Goal: Task Accomplishment & Management: Use online tool/utility

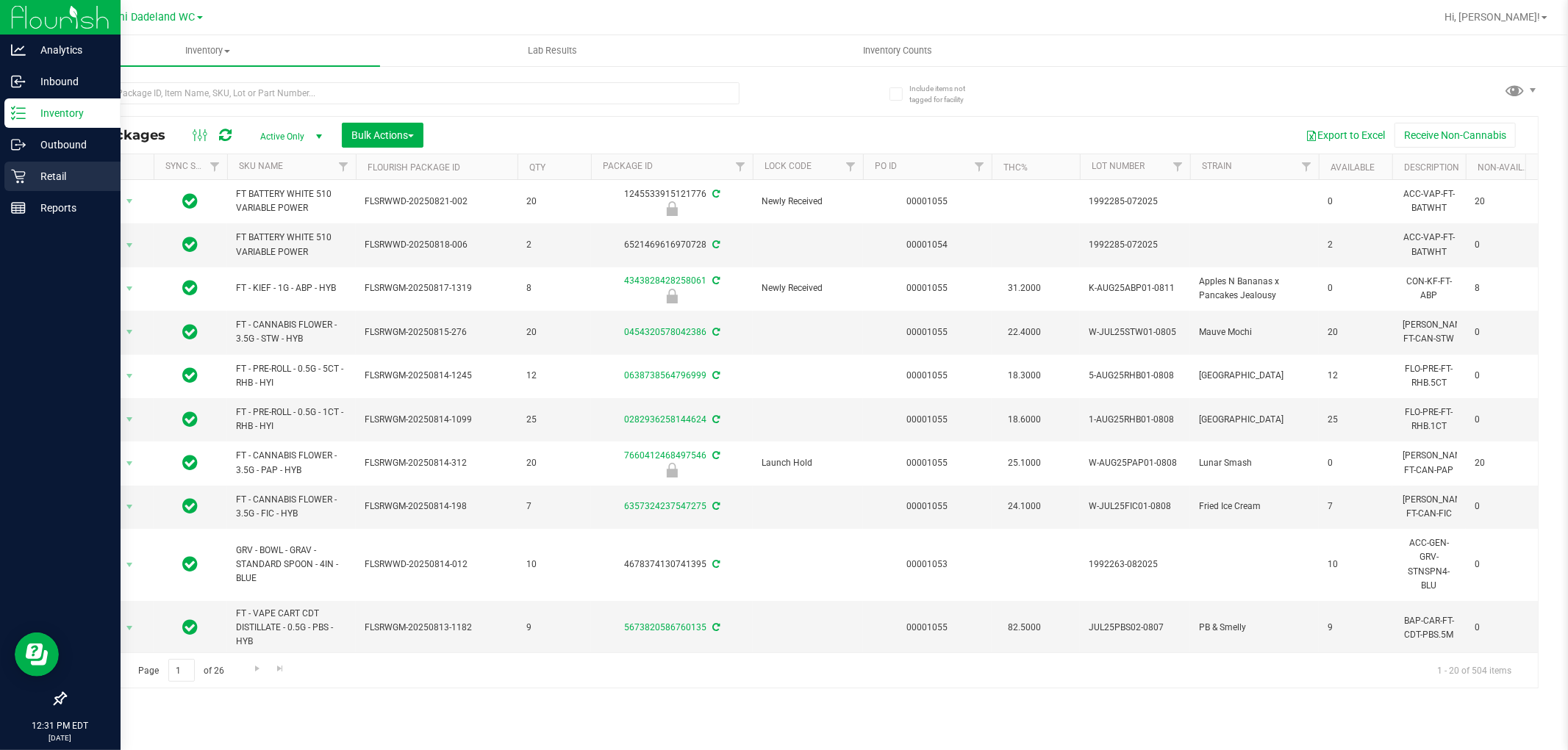
click at [7, 179] on div "Retail" at bounding box center [63, 176] width 116 height 29
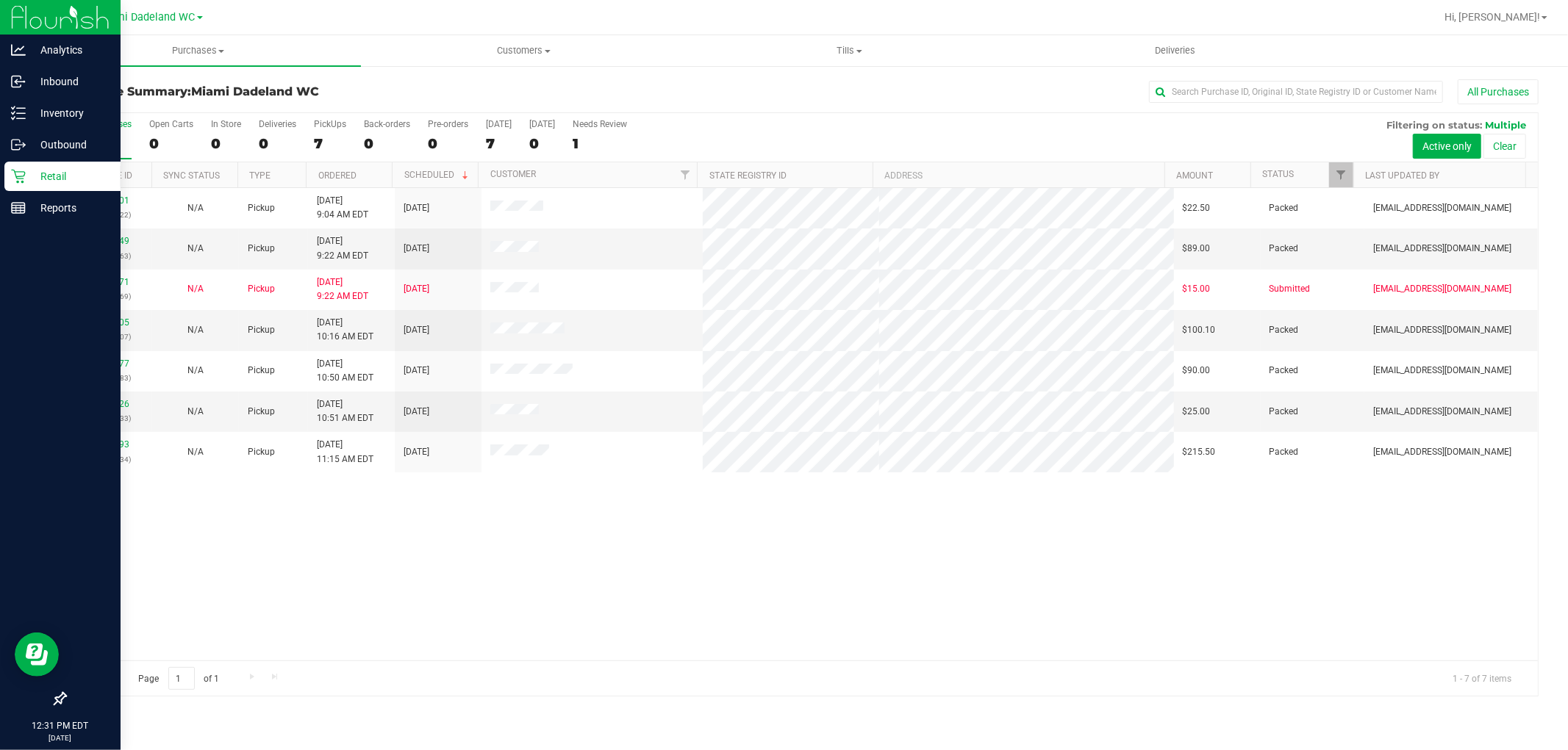
click at [755, 628] on div "11847701 (317269522) N/A Pickup [DATE] 9:04 AM EDT 8/26/2025 $22.50 Packed [EMA…" at bounding box center [801, 425] width 1473 height 473
click at [402, 82] on div "Purchase Summary: Miami Dadeland WC All Purchases" at bounding box center [801, 96] width 1475 height 33
click at [53, 111] on p "Inventory" at bounding box center [69, 112] width 88 height 17
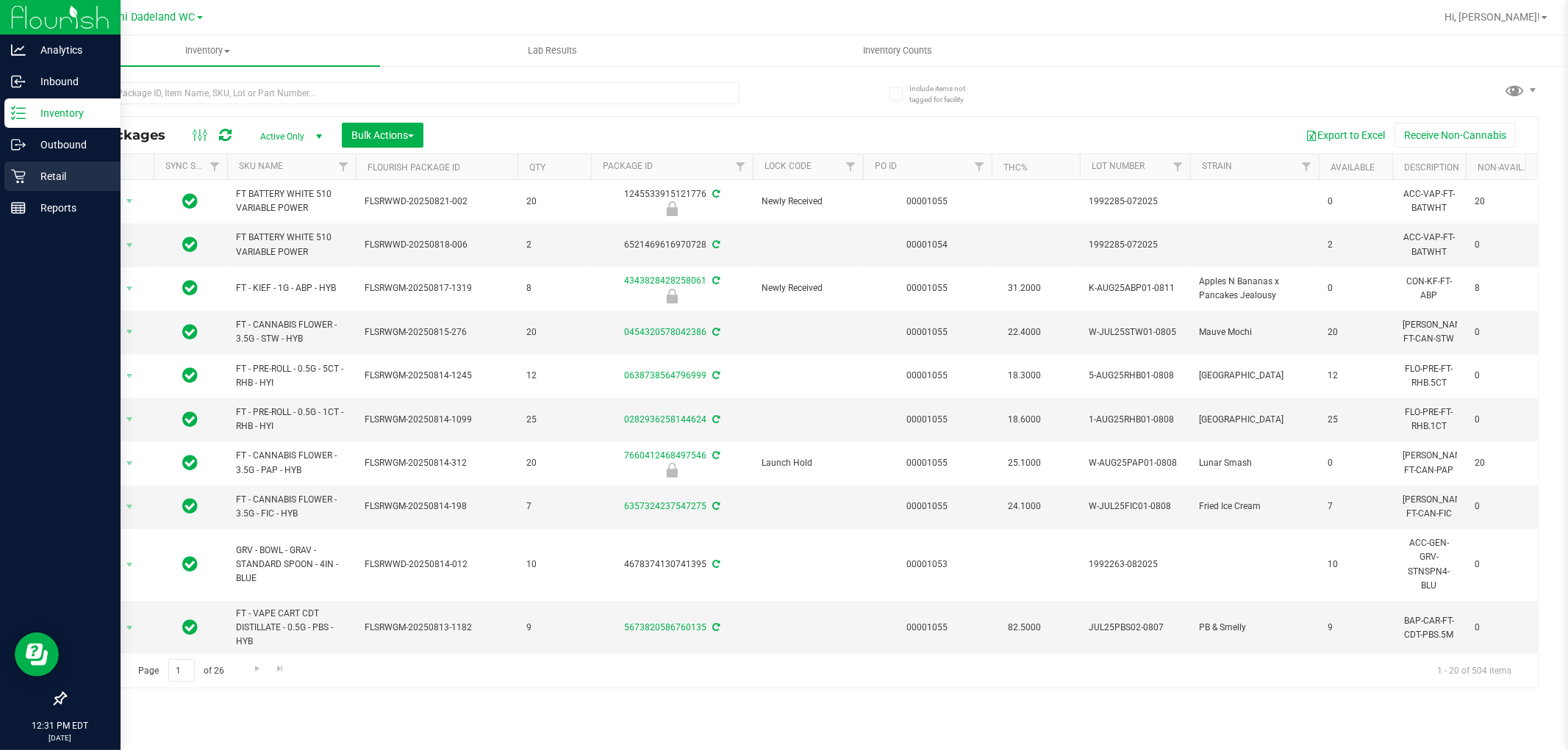
click at [14, 179] on icon at bounding box center [18, 177] width 15 height 14
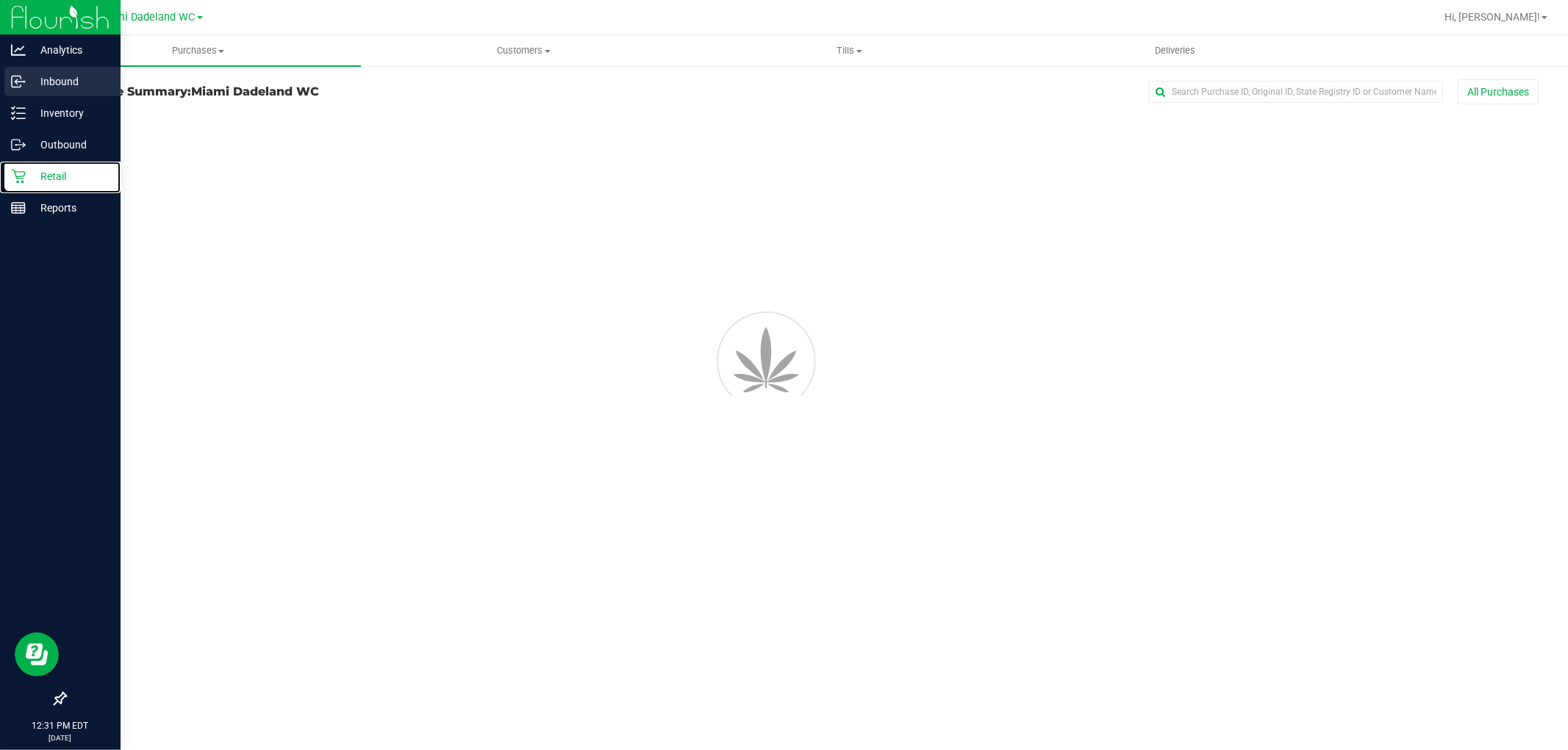
click at [54, 79] on p "Inbound" at bounding box center [69, 81] width 88 height 17
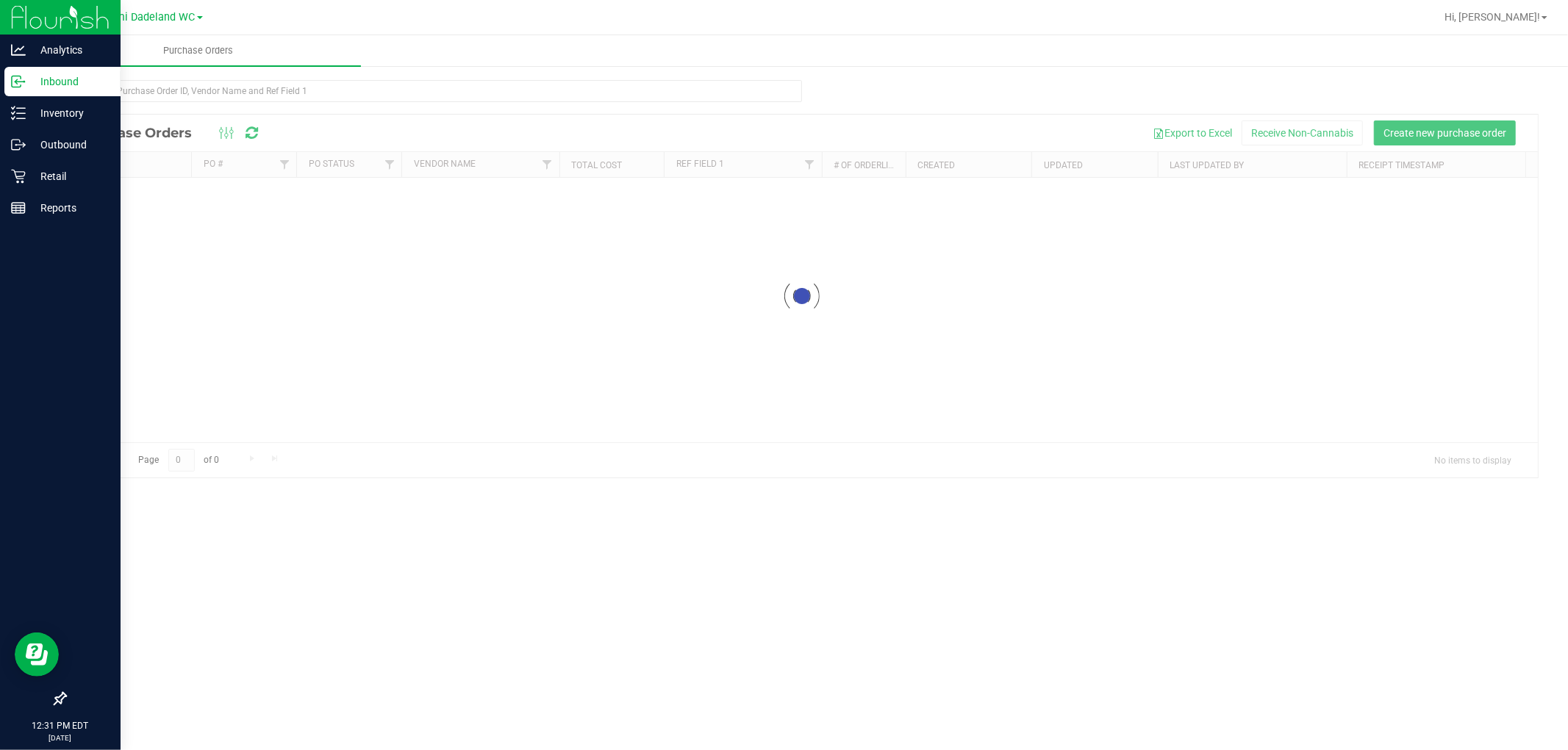
click at [49, 81] on p "Inbound" at bounding box center [69, 81] width 88 height 17
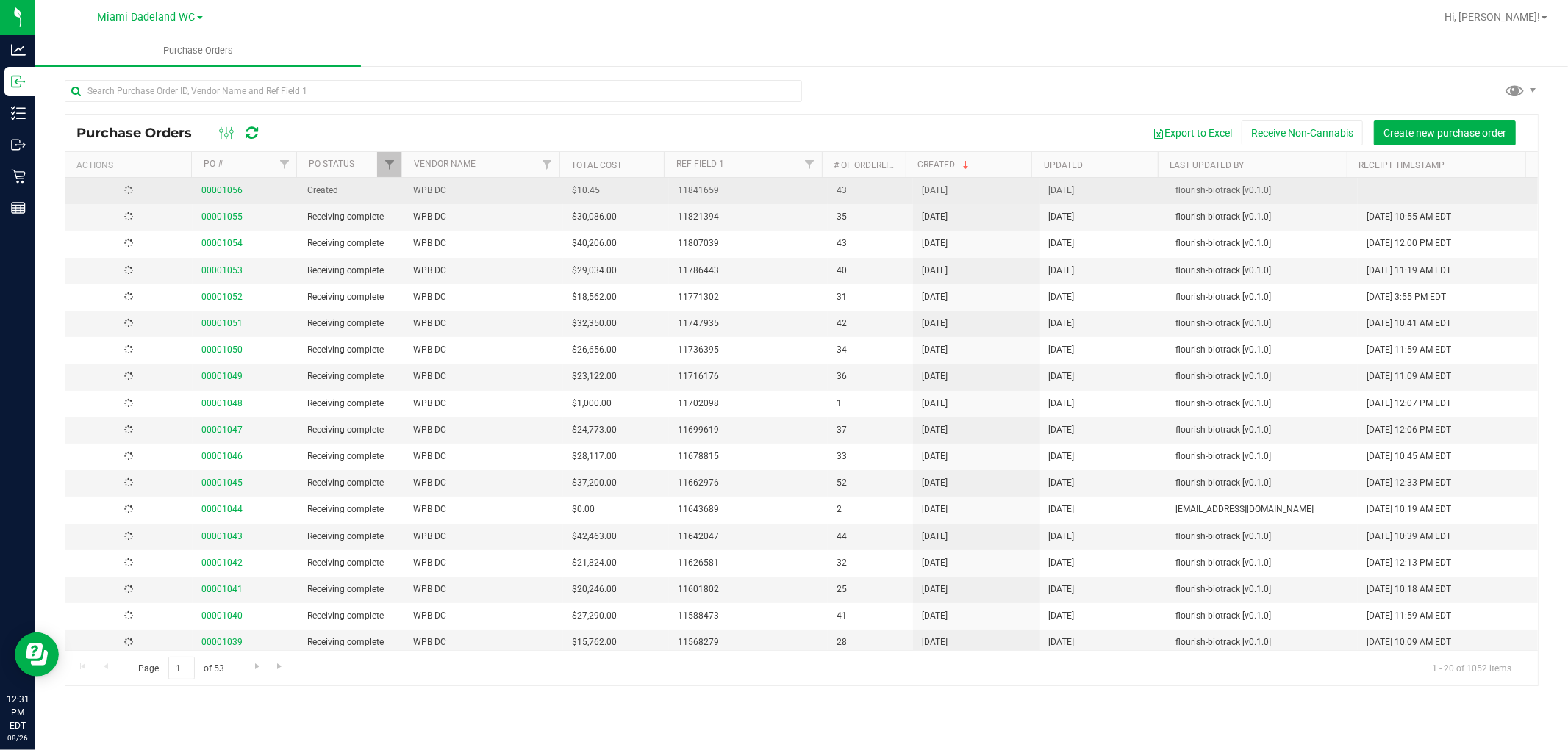
click at [211, 193] on link "00001056" at bounding box center [221, 189] width 41 height 10
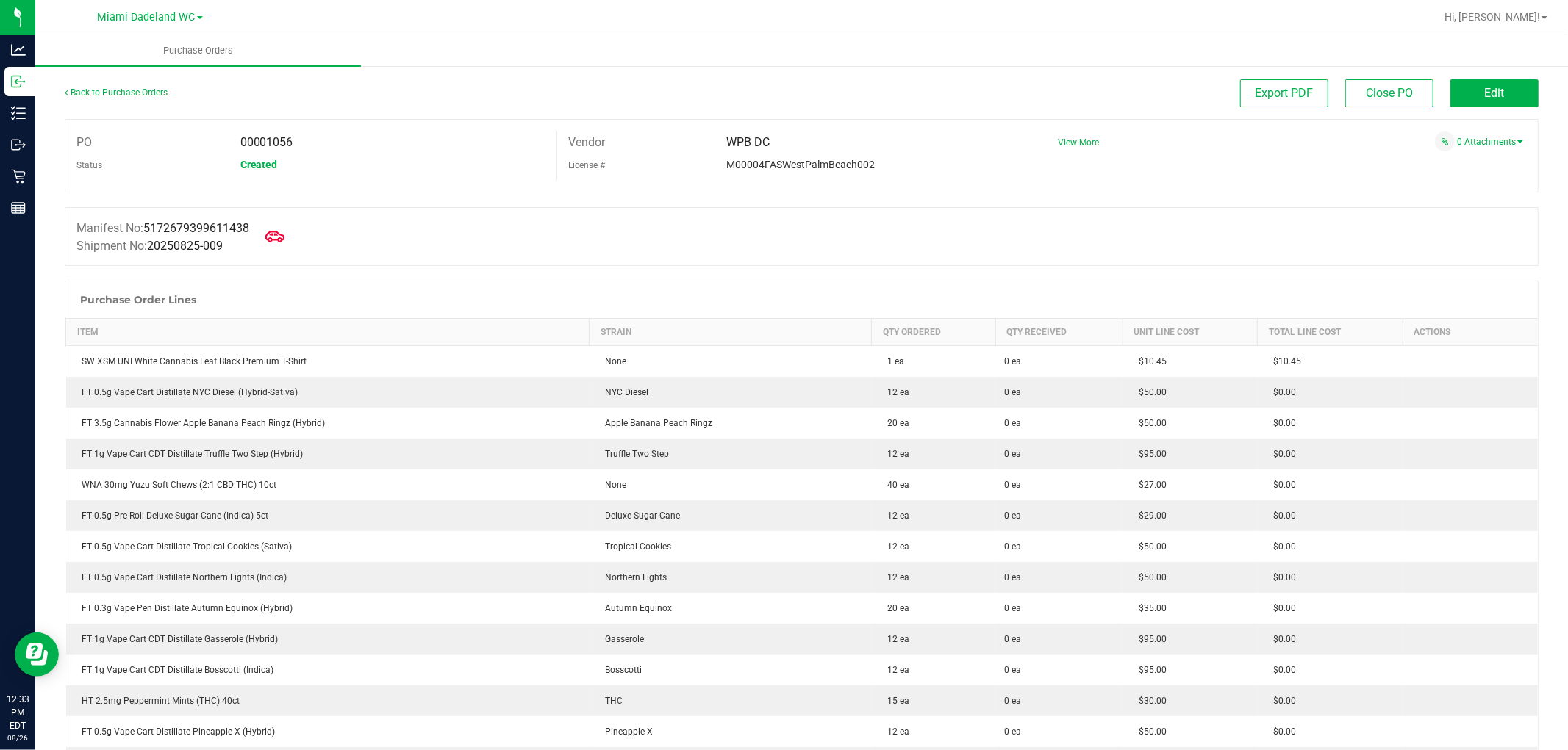
click at [276, 245] on icon at bounding box center [275, 236] width 19 height 19
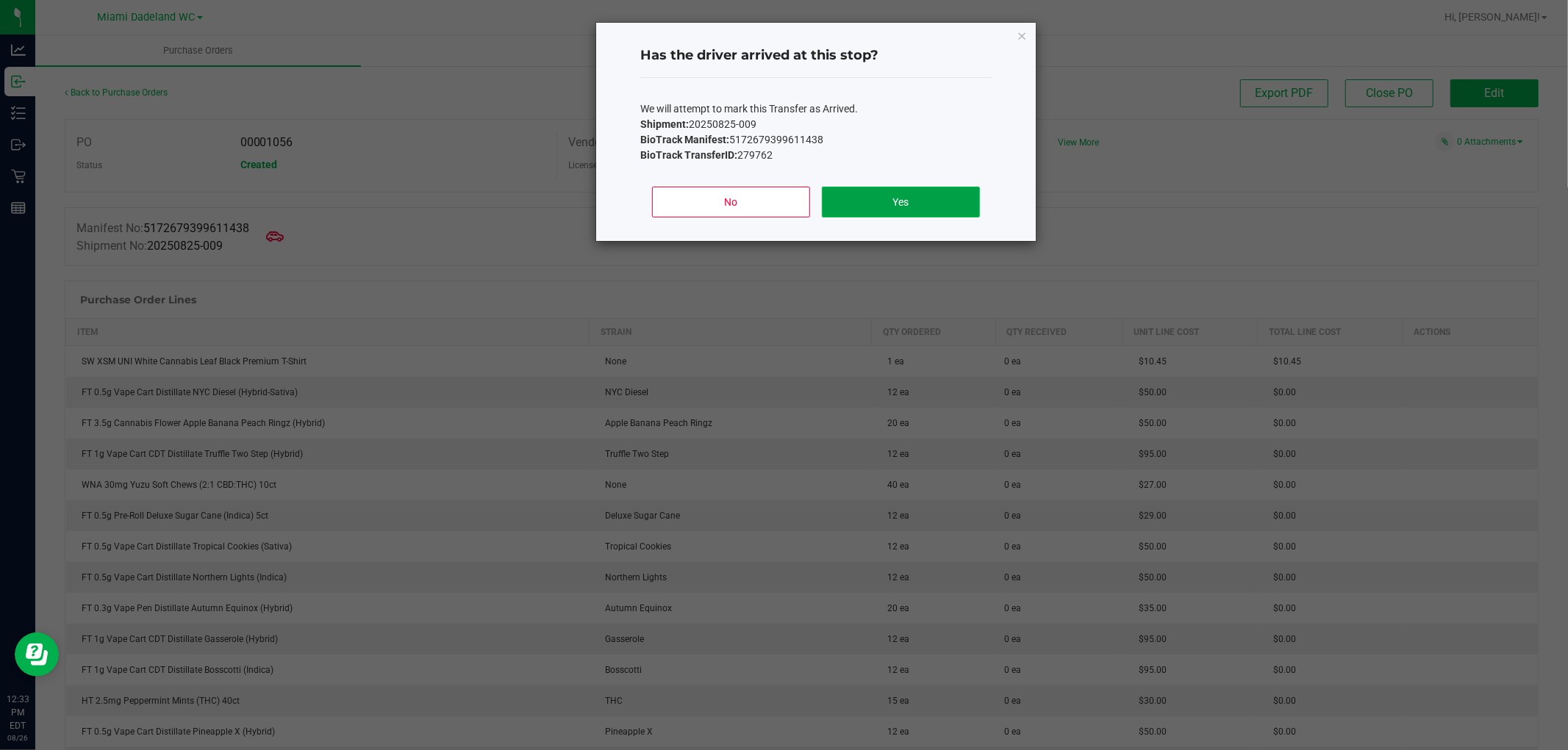
click at [899, 191] on button "Yes" at bounding box center [901, 202] width 158 height 31
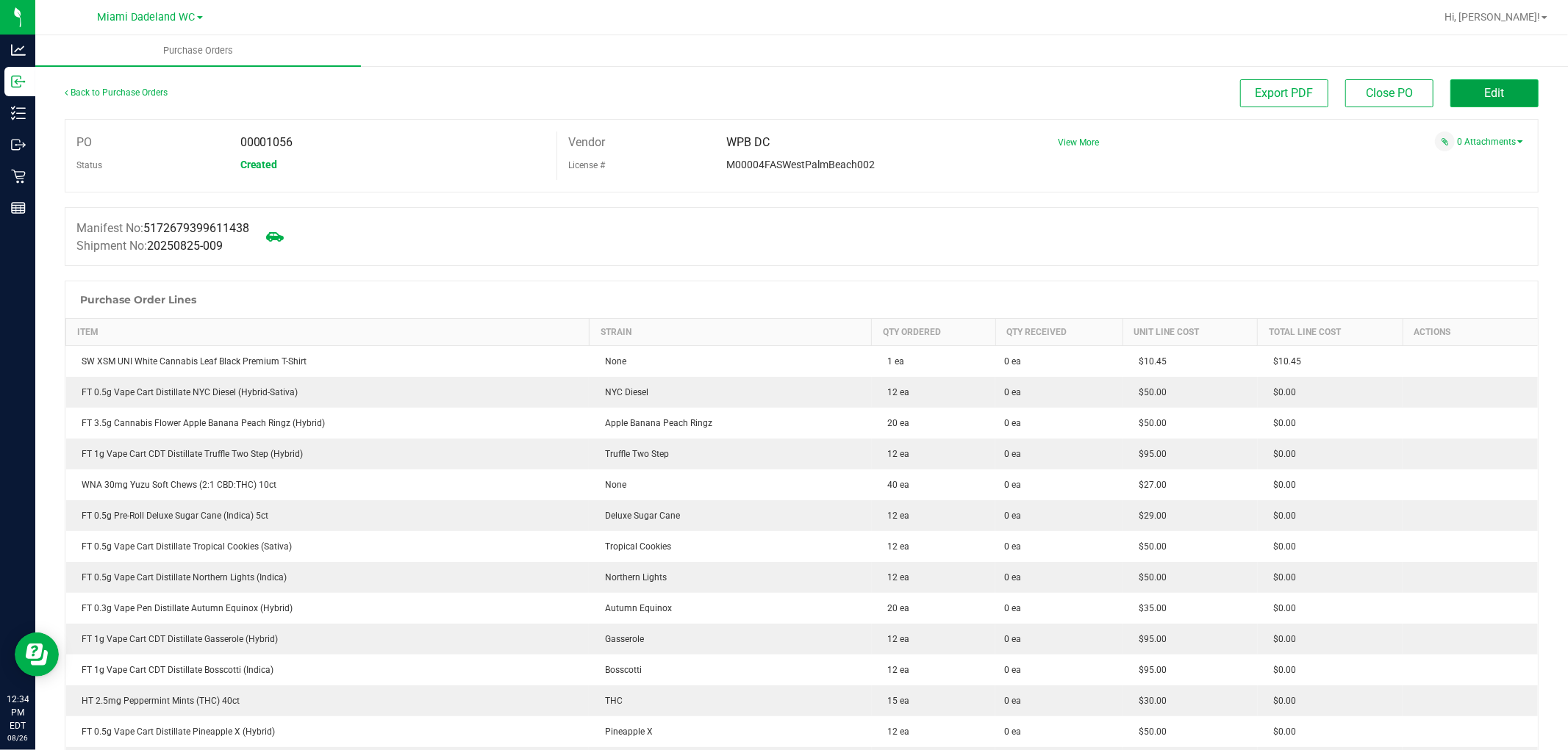
click at [1505, 96] on button "Edit" at bounding box center [1495, 93] width 88 height 28
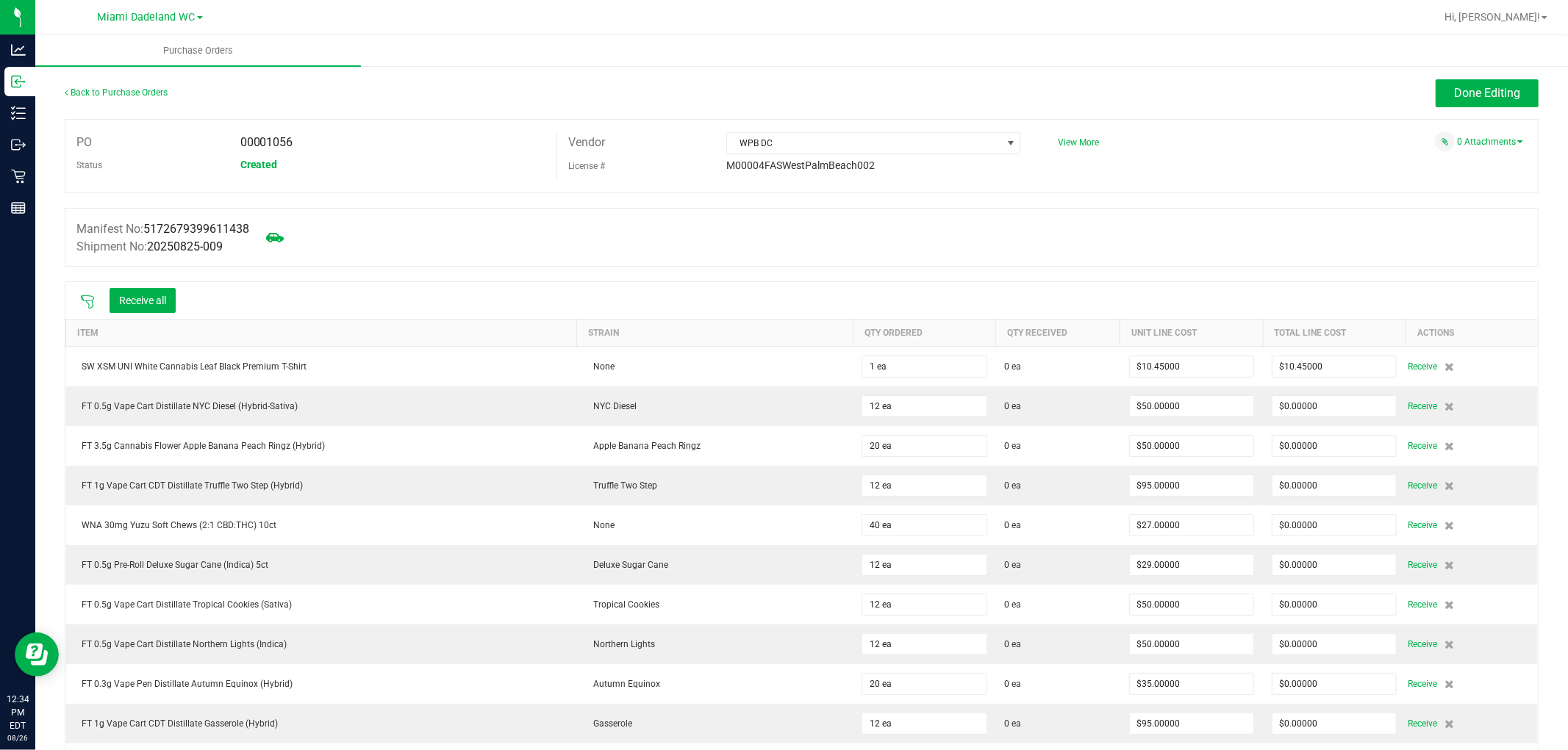
click at [92, 305] on icon at bounding box center [87, 302] width 15 height 14
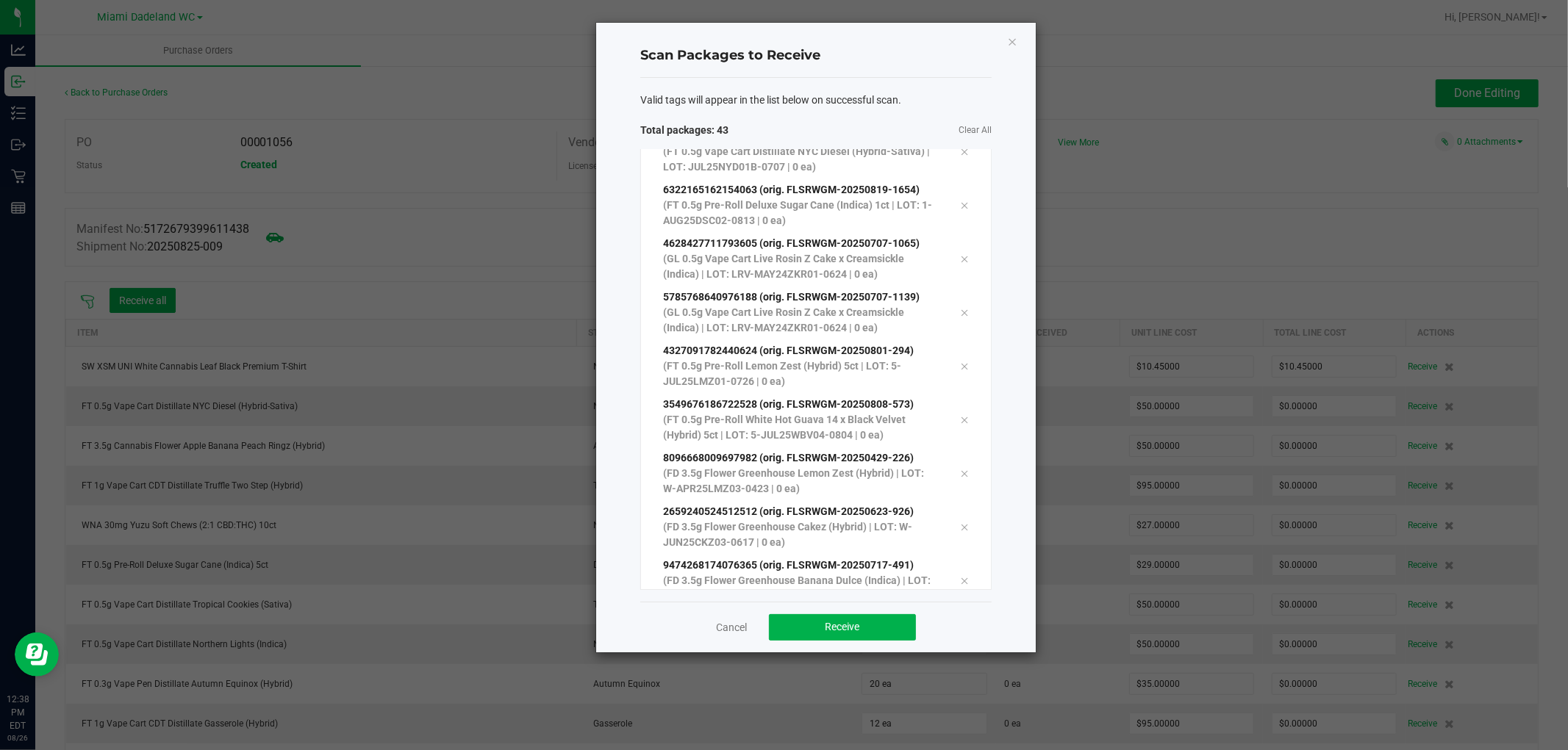
scroll to position [1864, 0]
click at [820, 637] on button "Receive" at bounding box center [843, 627] width 147 height 26
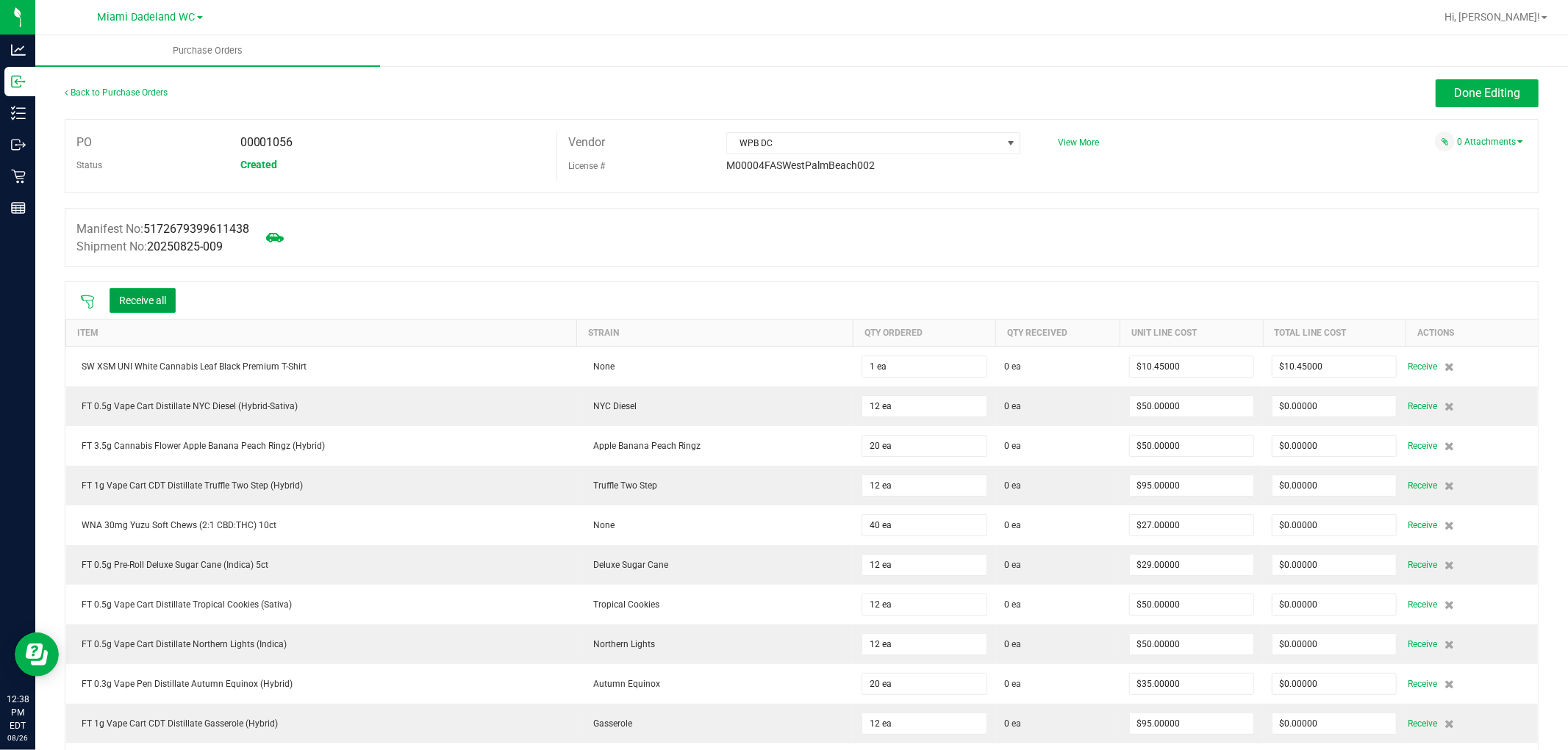
click at [119, 303] on button "Receive all" at bounding box center [142, 301] width 66 height 25
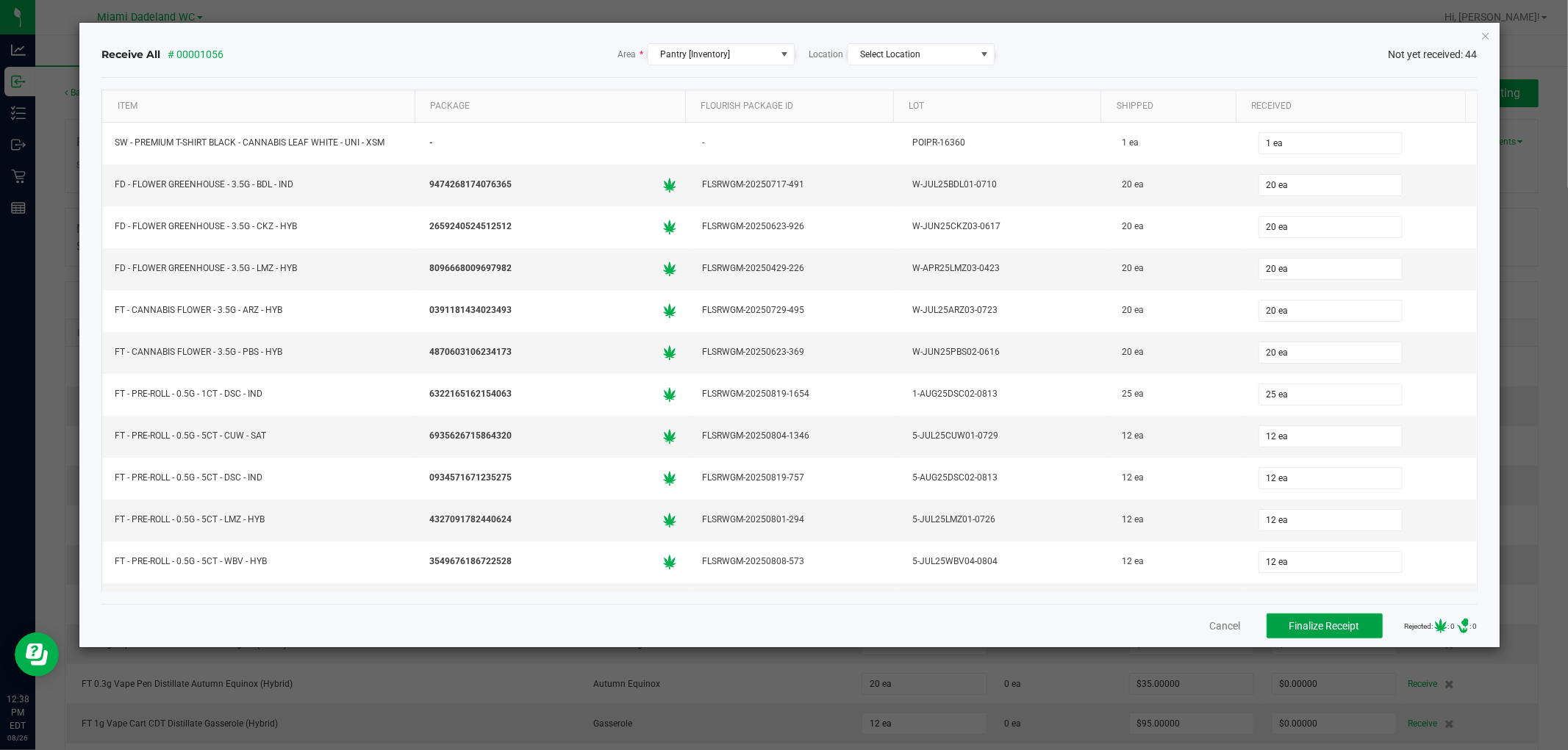
click at [1317, 622] on span "Finalize Receipt" at bounding box center [1325, 626] width 71 height 12
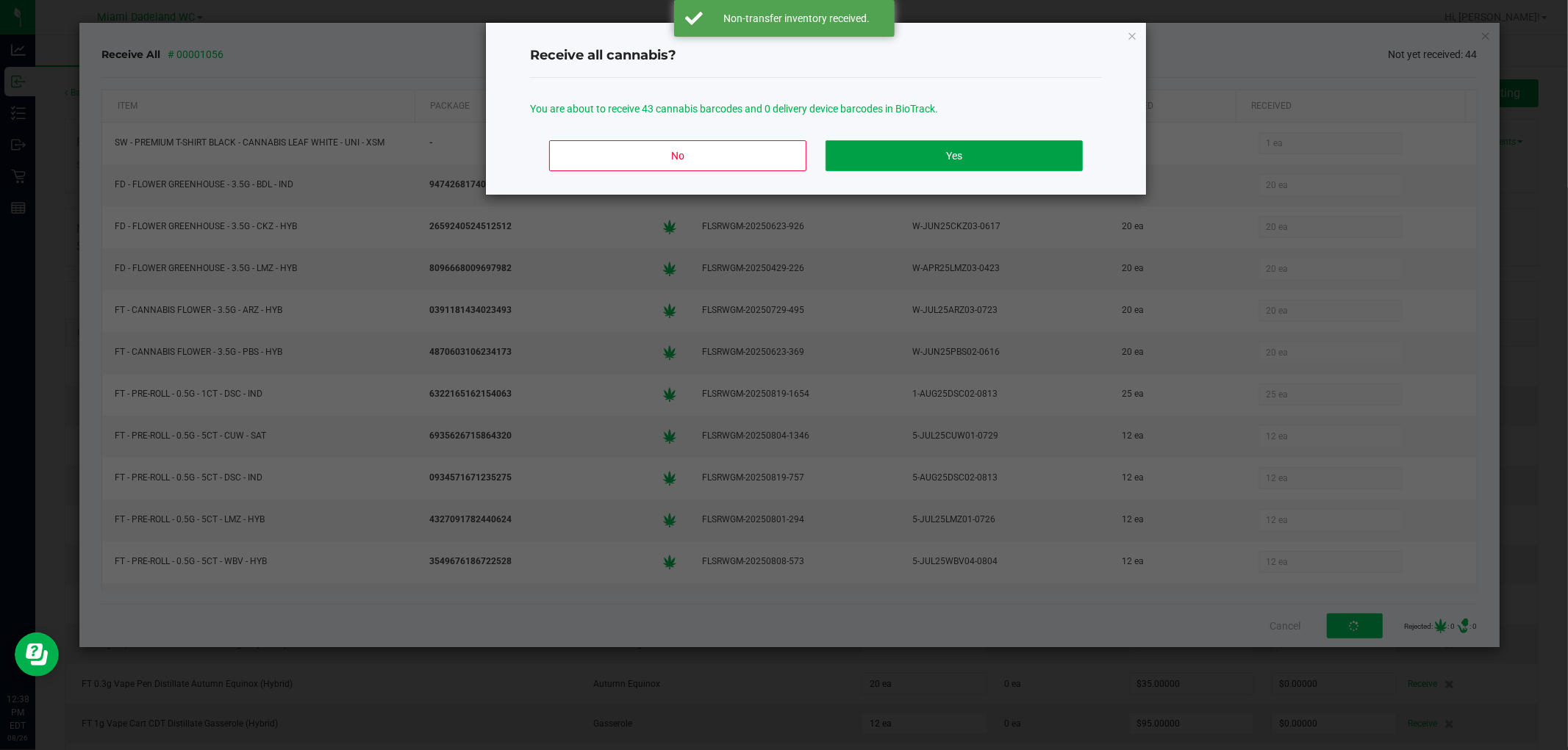
click at [913, 151] on button "Yes" at bounding box center [954, 156] width 257 height 31
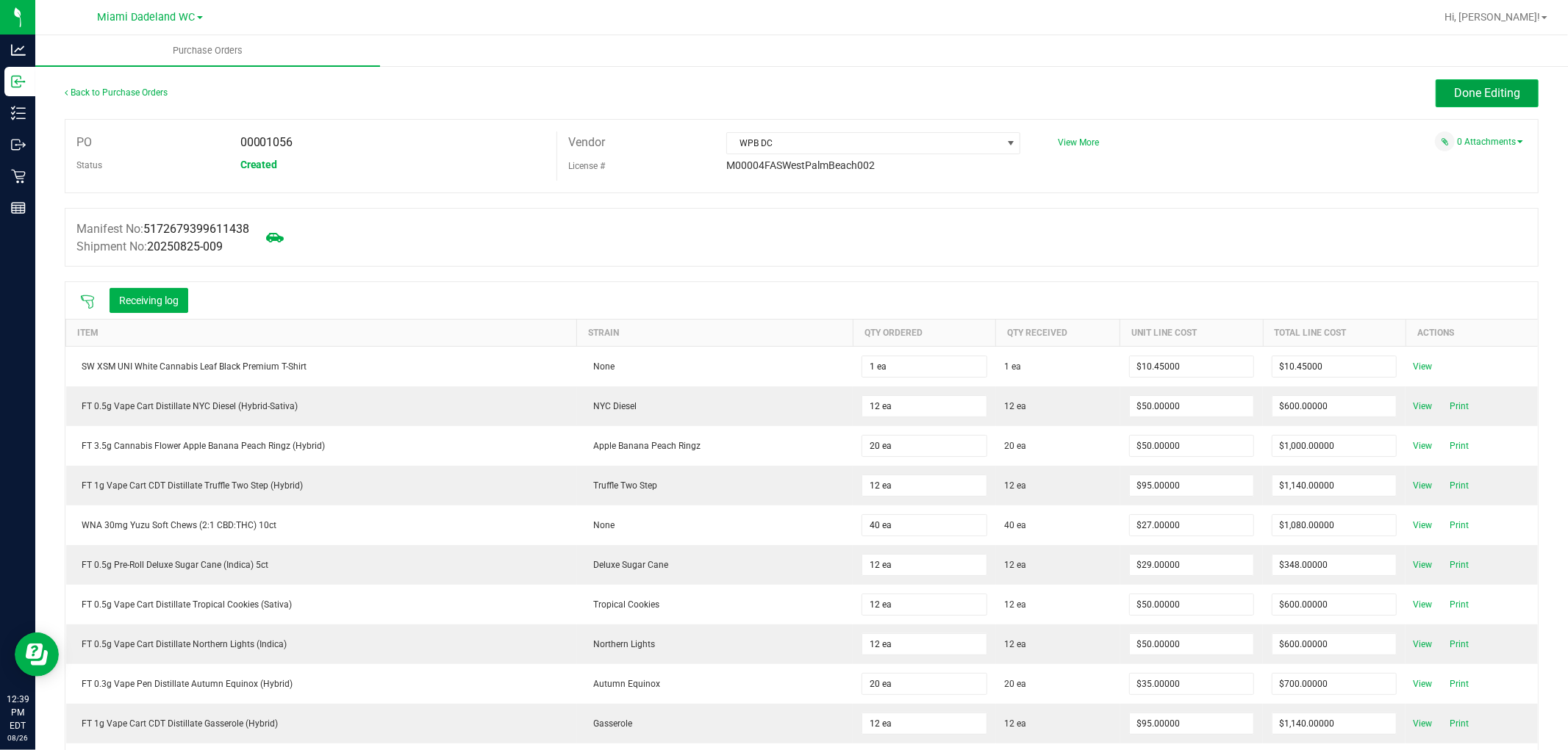
drag, startPoint x: 1478, startPoint y: 86, endPoint x: 1508, endPoint y: 84, distance: 30.1
click at [1508, 84] on button "Done Editing" at bounding box center [1487, 93] width 103 height 28
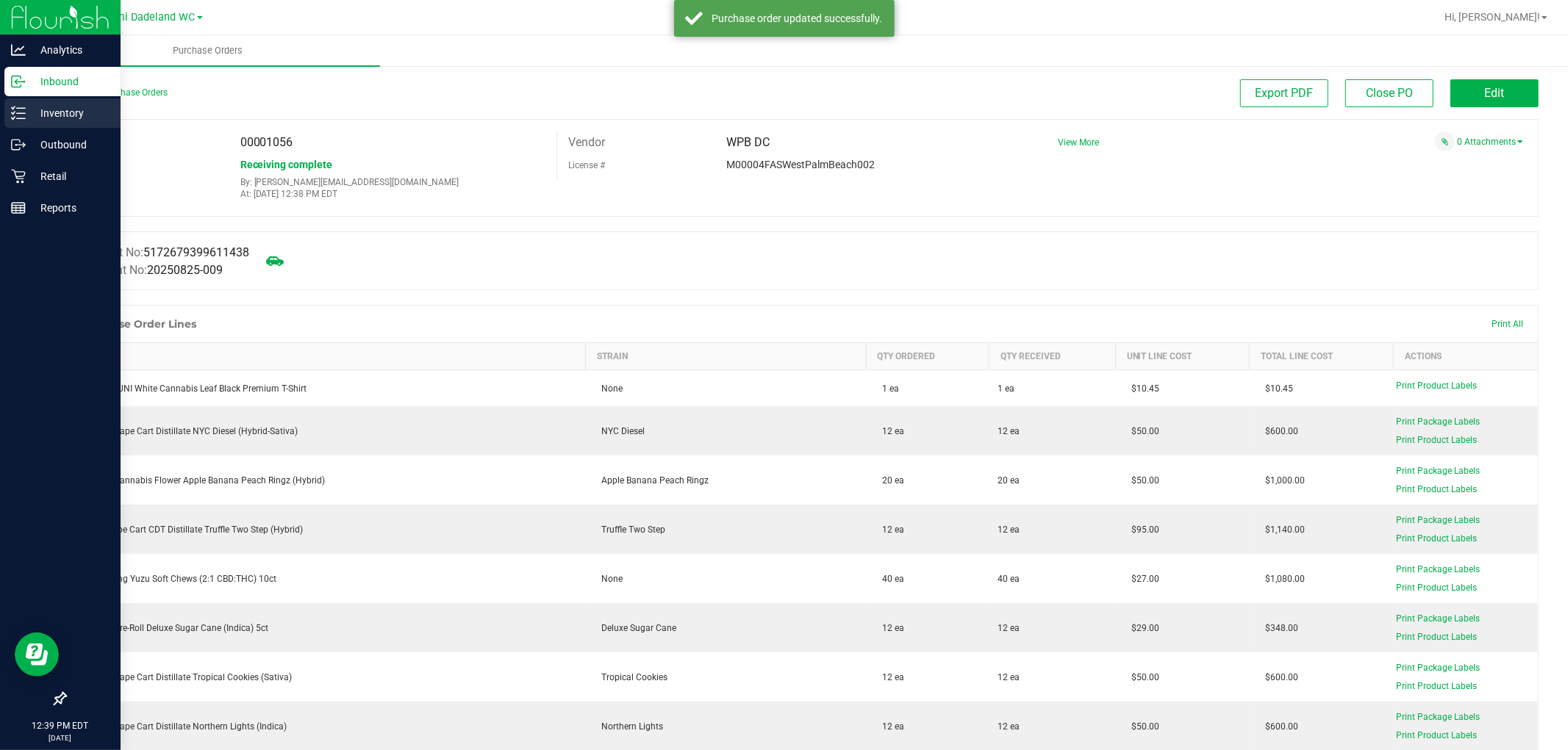
click at [44, 115] on p "Inventory" at bounding box center [69, 112] width 88 height 17
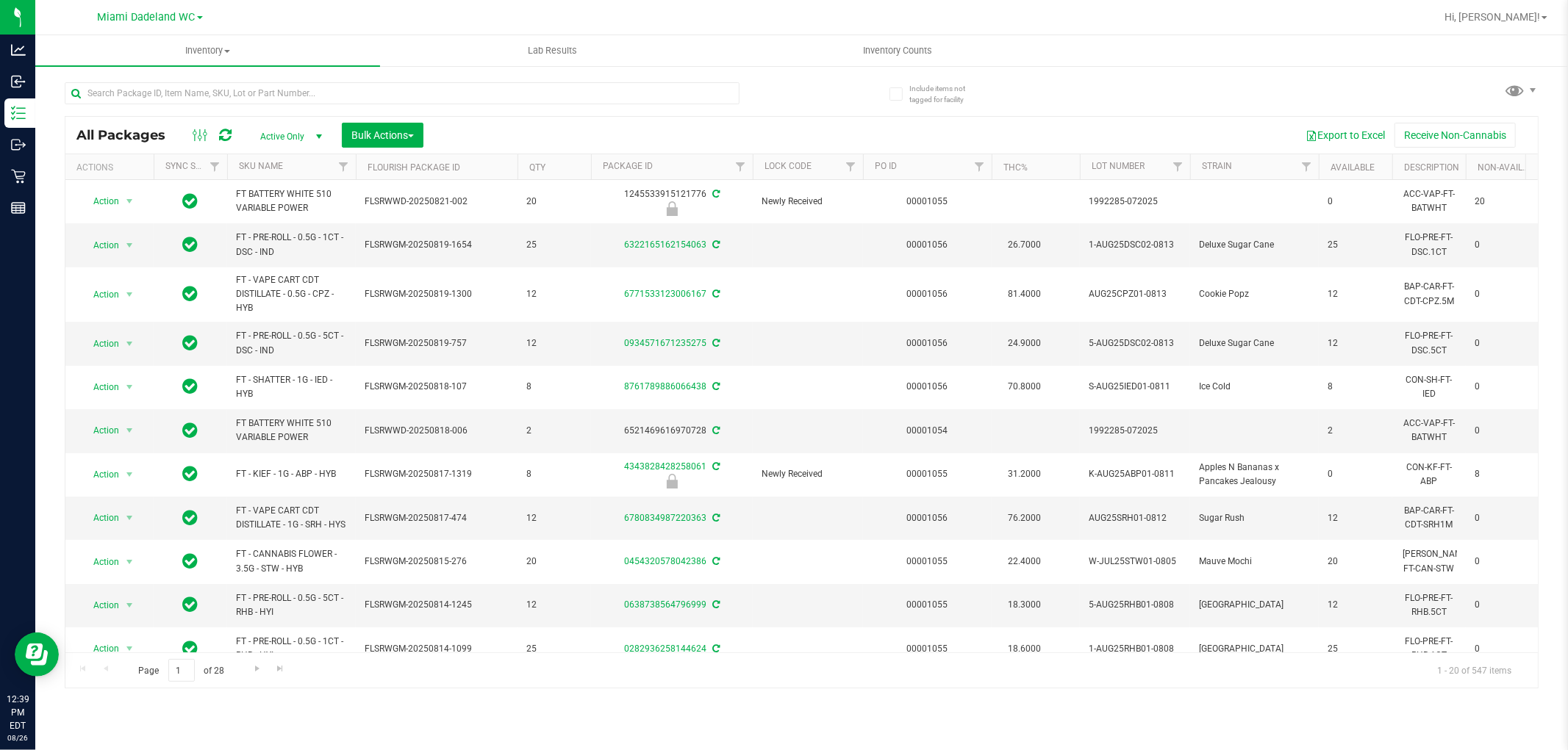
click at [989, 173] on div at bounding box center [992, 167] width 6 height 25
click at [978, 168] on span "Filter" at bounding box center [979, 167] width 12 height 12
type input "1056"
click at [976, 222] on button "Filter" at bounding box center [1011, 238] width 71 height 33
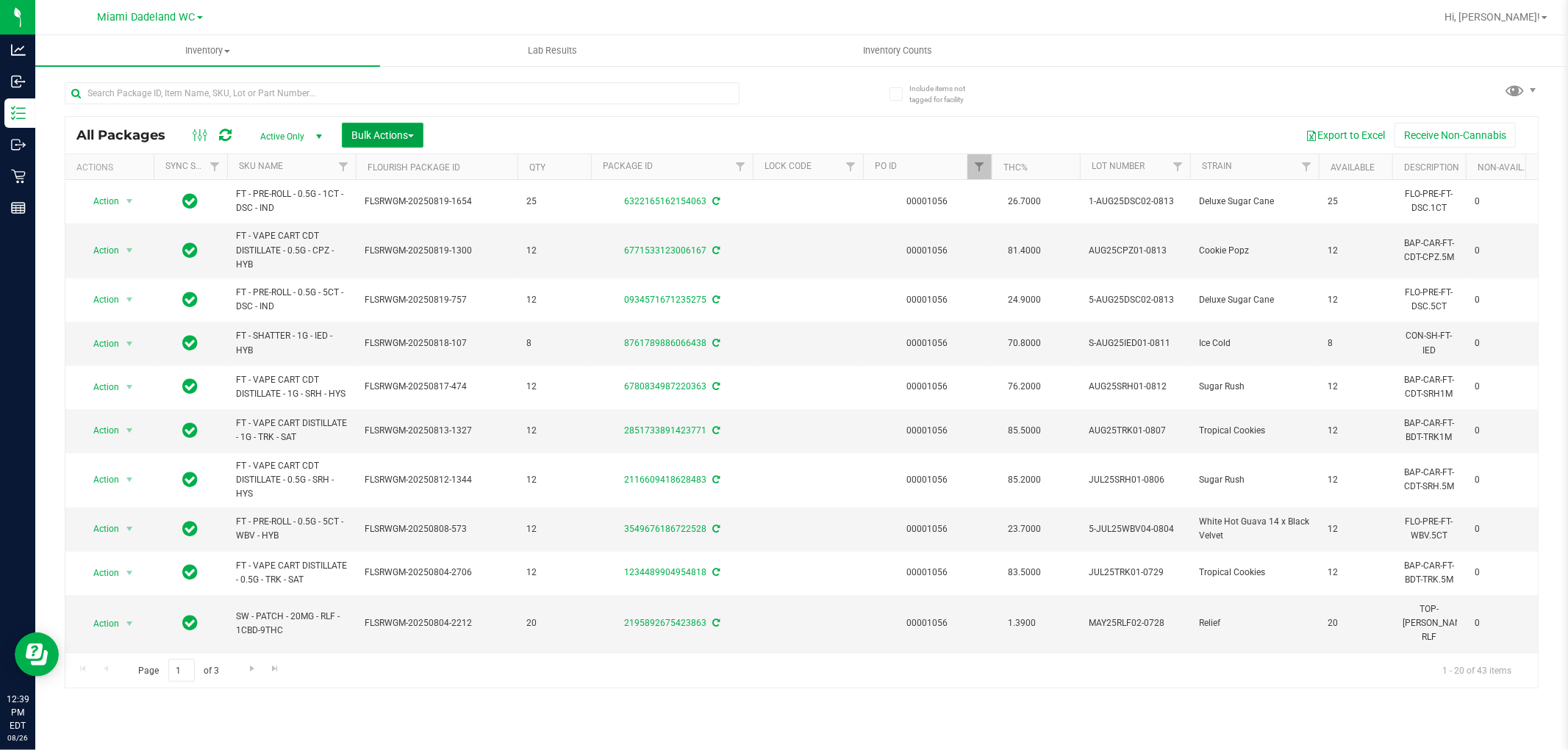
click at [410, 137] on span "Bulk Actions" at bounding box center [382, 135] width 63 height 12
click at [431, 279] on span "Lock/Unlock packages" at bounding box center [401, 276] width 101 height 12
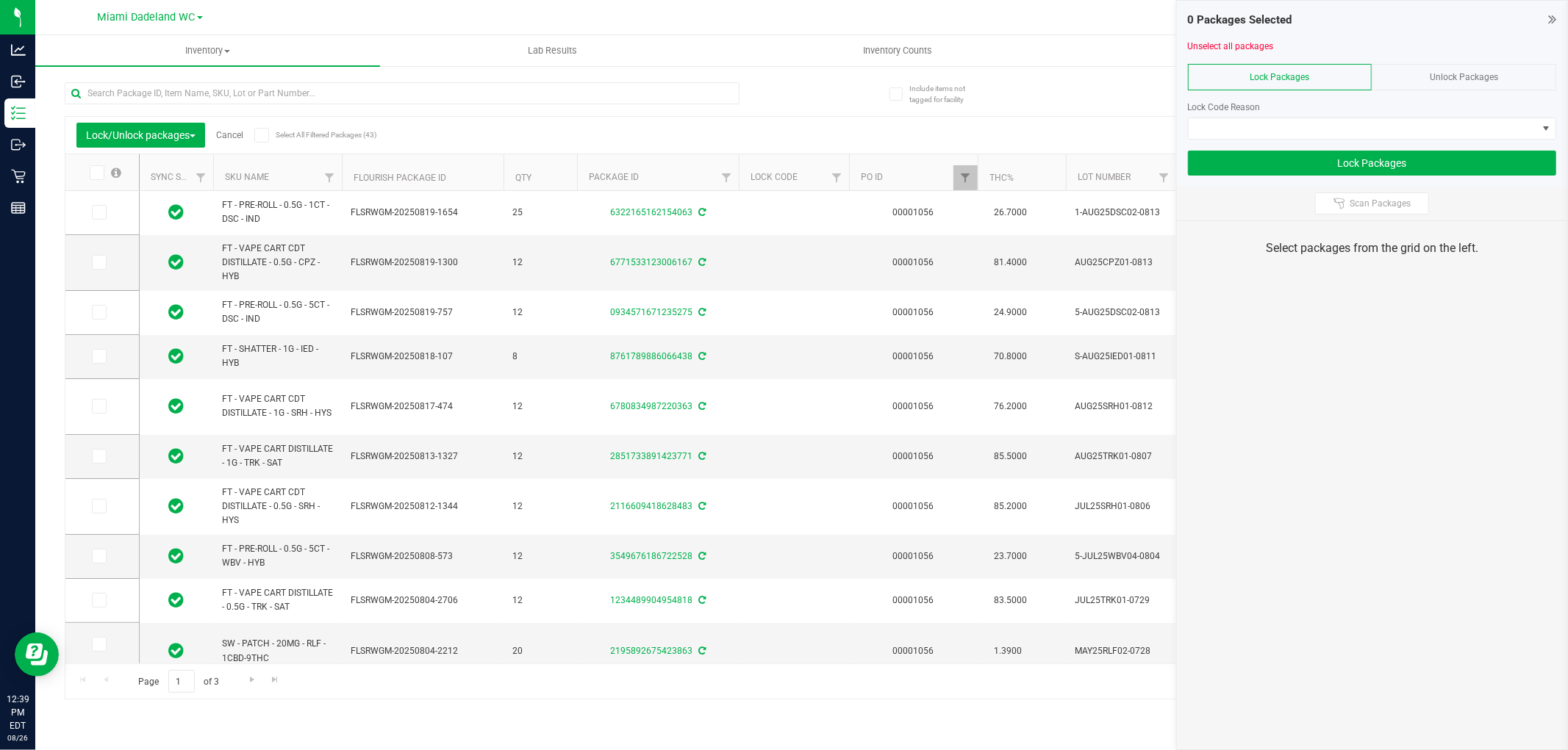
click at [94, 173] on icon at bounding box center [96, 173] width 10 height 0
click at [0, 0] on input "checkbox" at bounding box center [0, 0] width 0 height 0
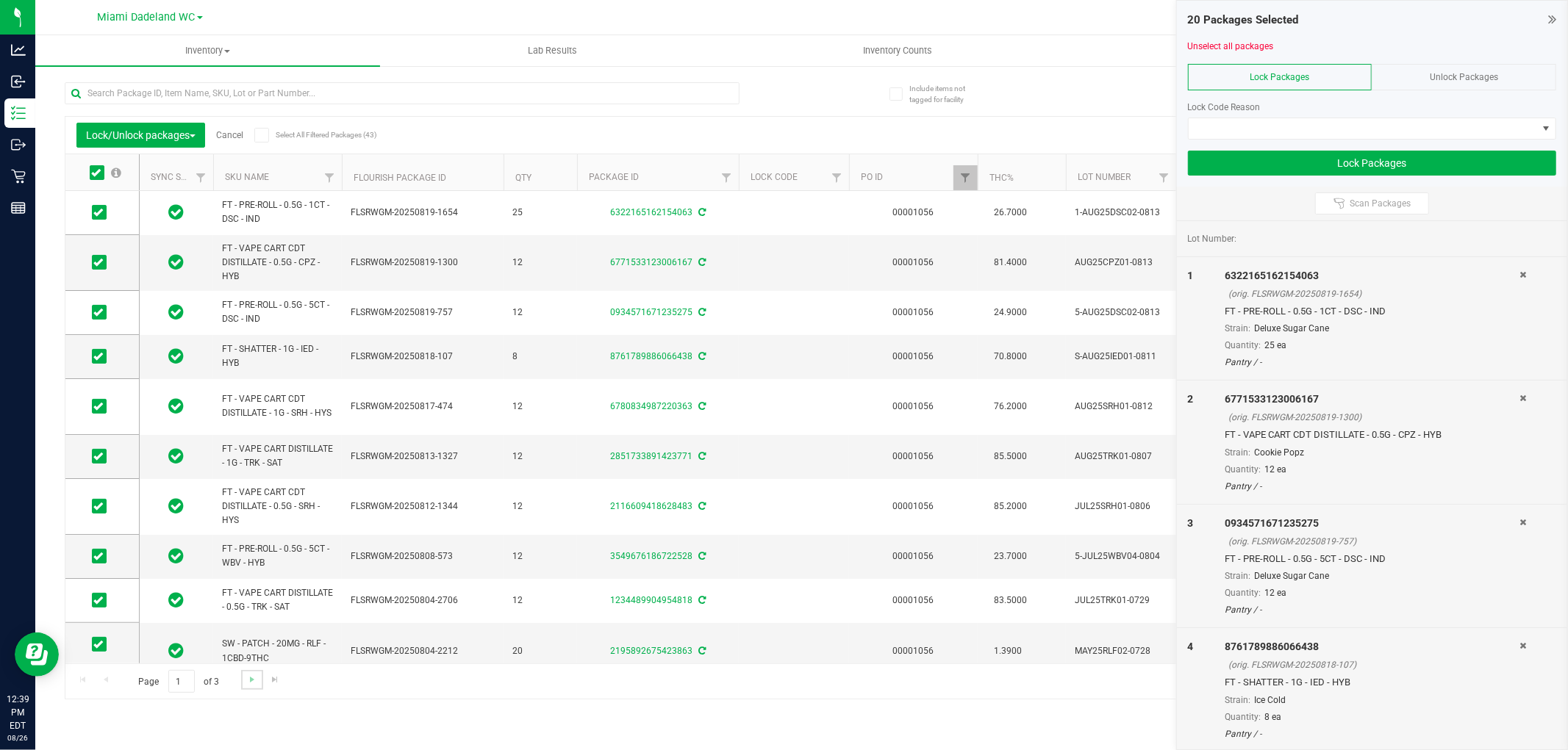
click at [243, 679] on link "Go to the next page" at bounding box center [252, 680] width 22 height 20
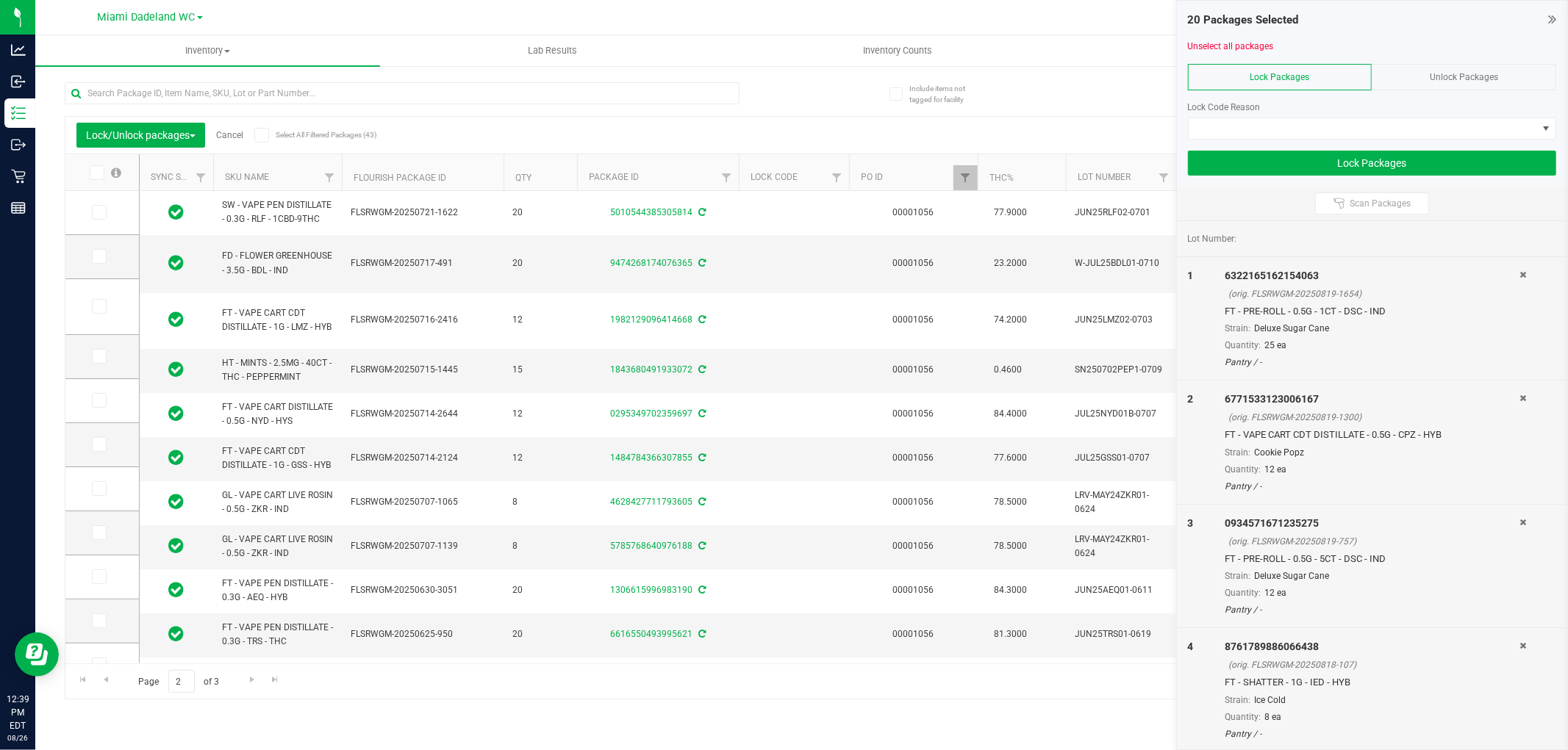
click at [98, 178] on span at bounding box center [97, 173] width 15 height 14
click at [0, 0] on input "checkbox" at bounding box center [0, 0] width 0 height 0
click at [256, 672] on link "Go to the next page" at bounding box center [252, 680] width 22 height 20
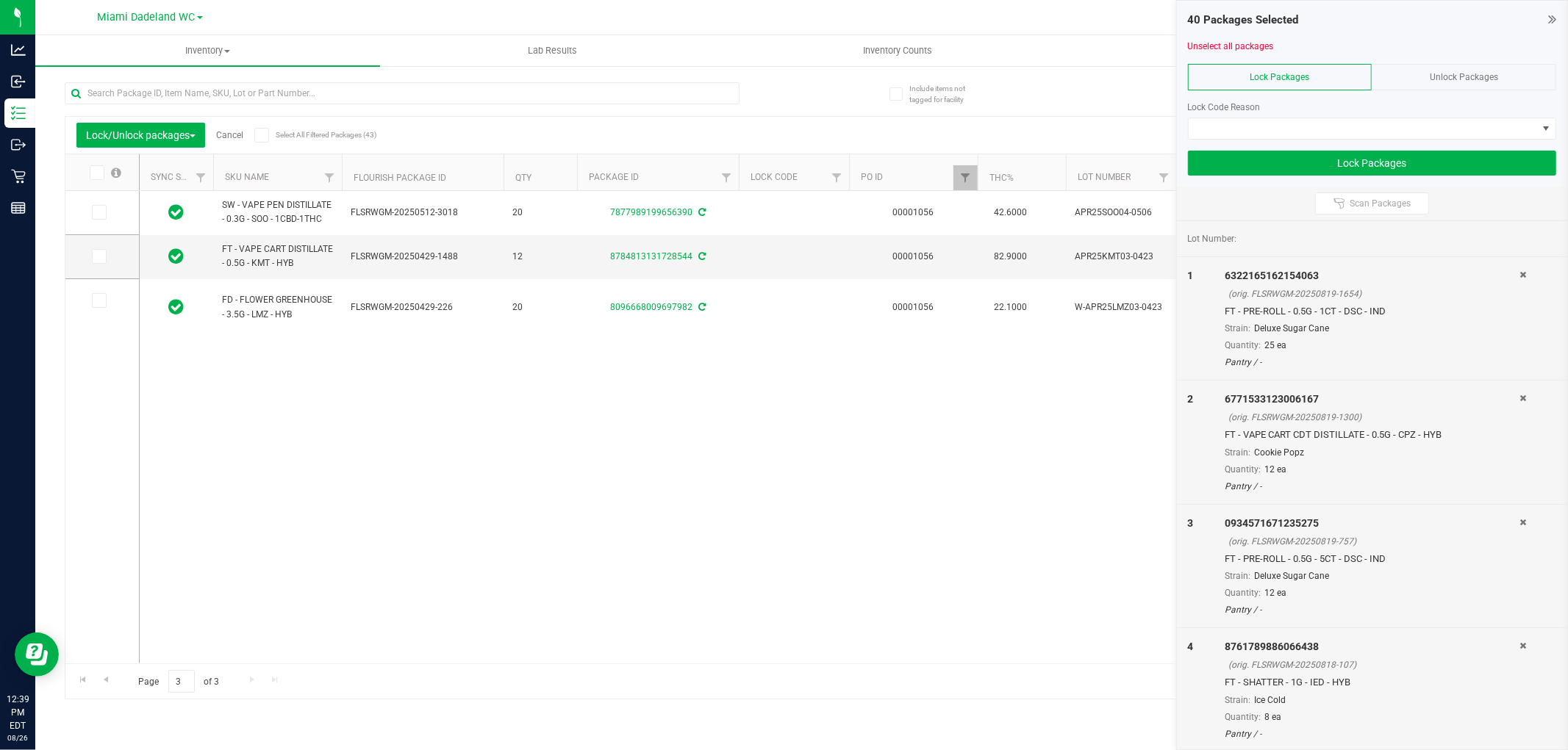
click at [94, 173] on icon at bounding box center [96, 173] width 10 height 0
click at [0, 0] on input "checkbox" at bounding box center [0, 0] width 0 height 0
click at [1453, 127] on span at bounding box center [1363, 129] width 349 height 21
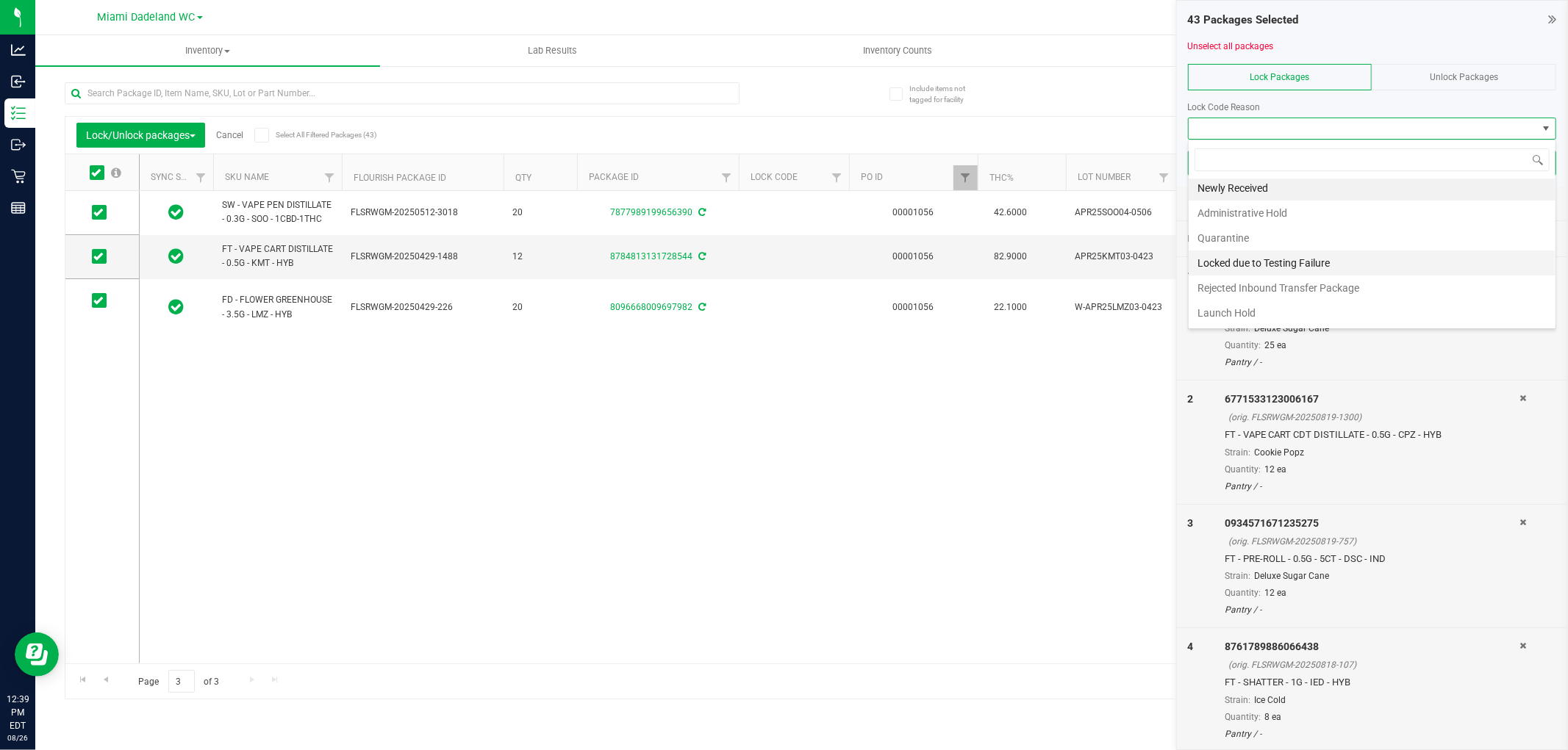
scroll to position [4, 0]
click at [1321, 184] on li "Newly Received" at bounding box center [1372, 188] width 367 height 25
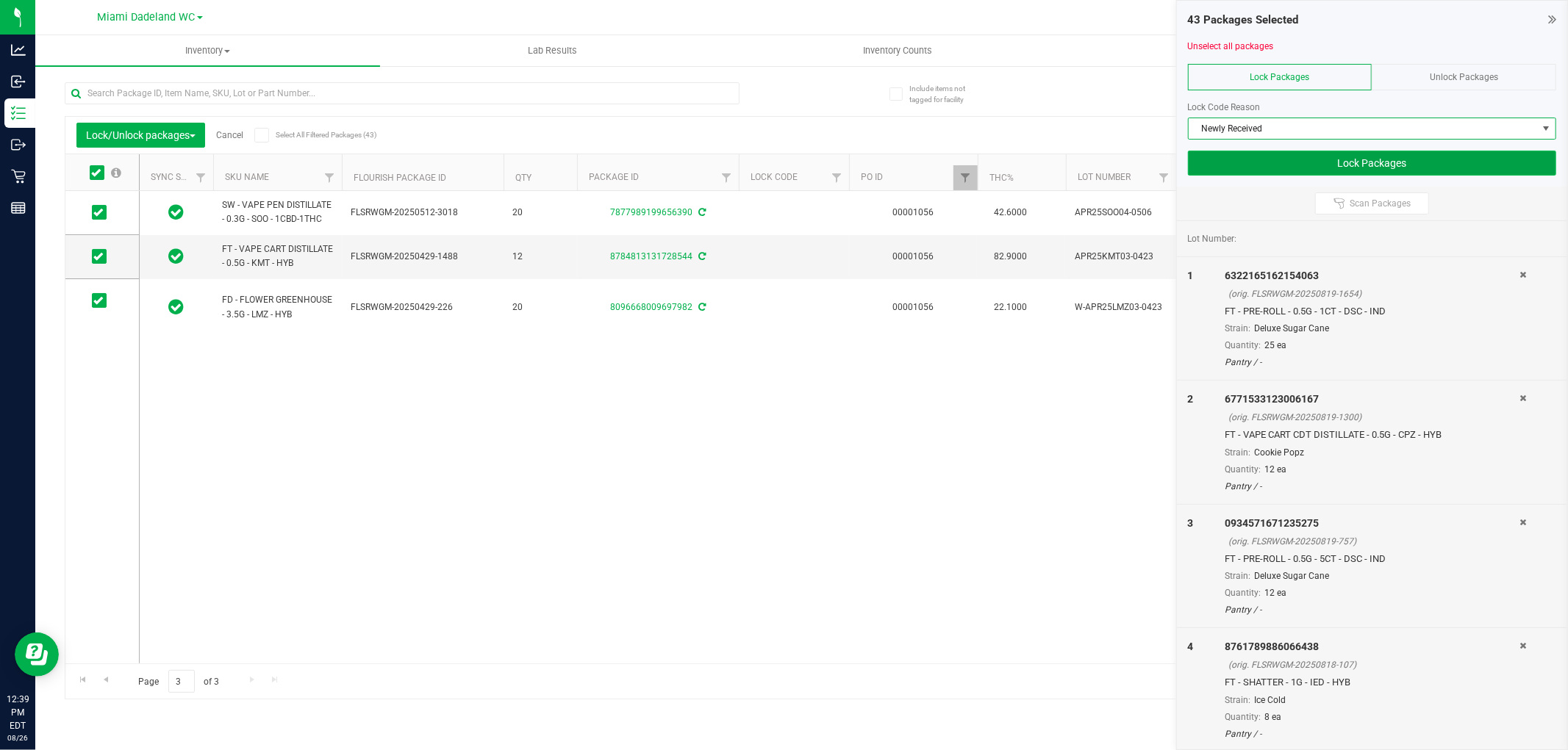
click at [1350, 165] on button "Lock Packages" at bounding box center [1372, 163] width 368 height 25
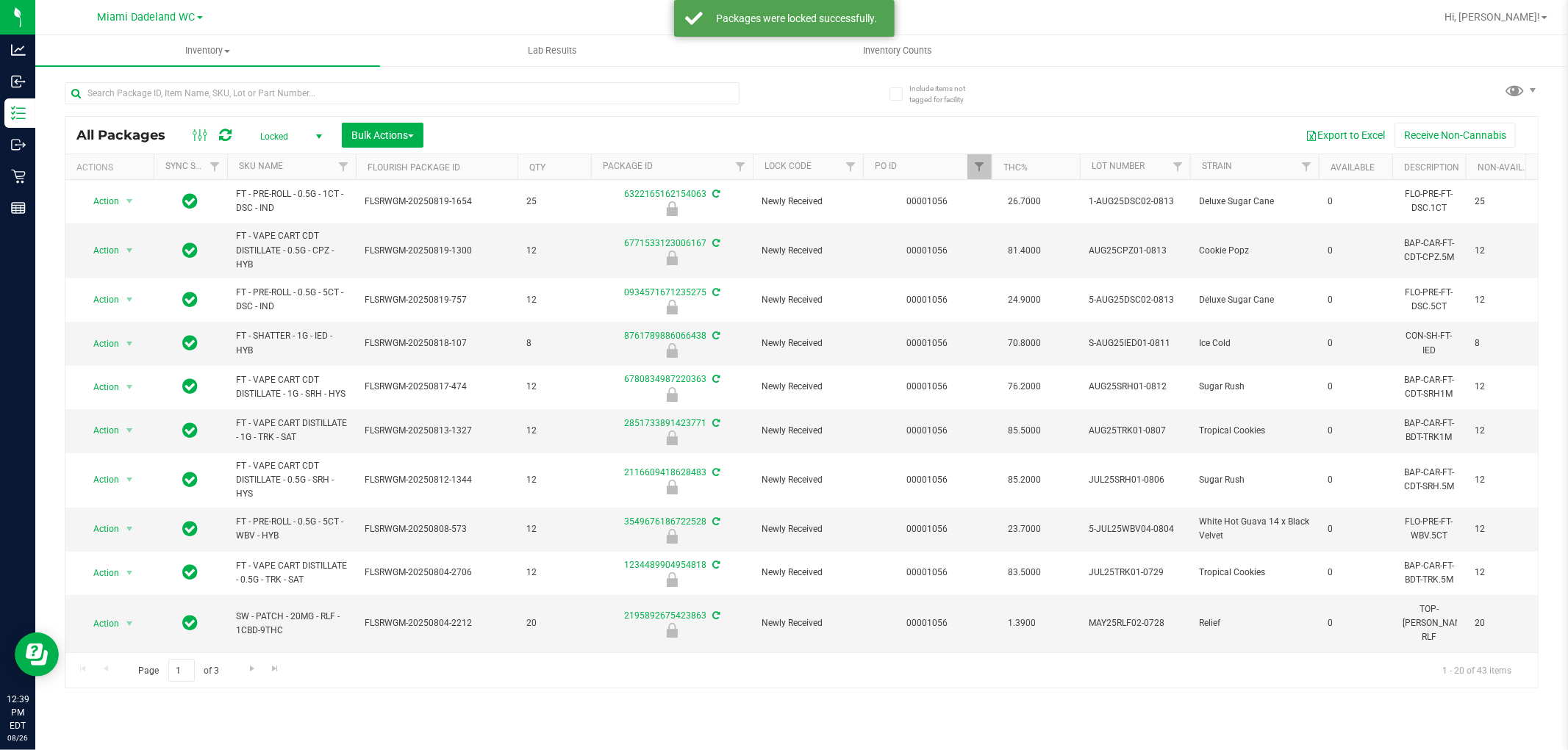
click at [273, 140] on span "Locked" at bounding box center [287, 137] width 81 height 21
click at [299, 162] on li "Active Only" at bounding box center [287, 161] width 80 height 22
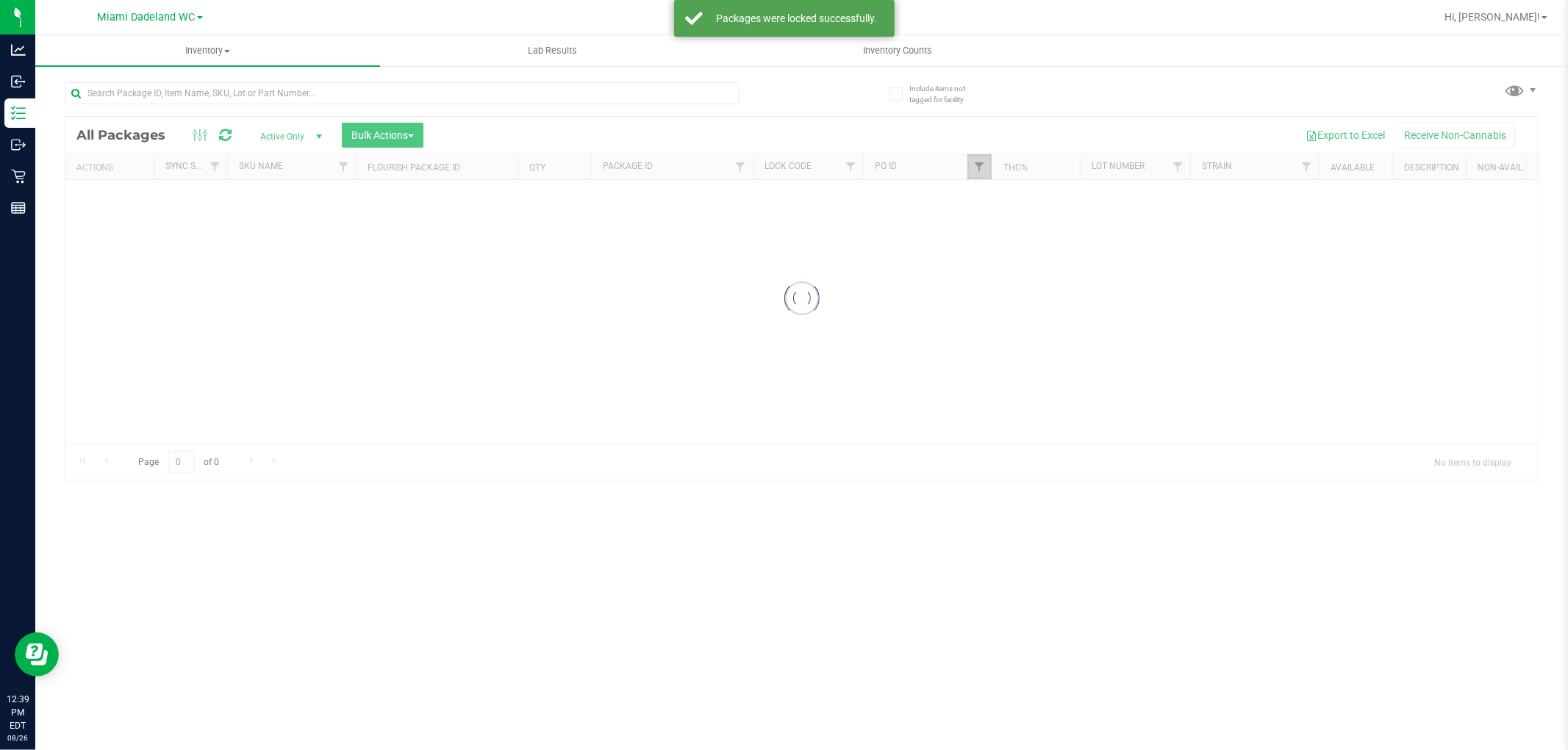
click at [975, 168] on span "Filter" at bounding box center [979, 167] width 12 height 12
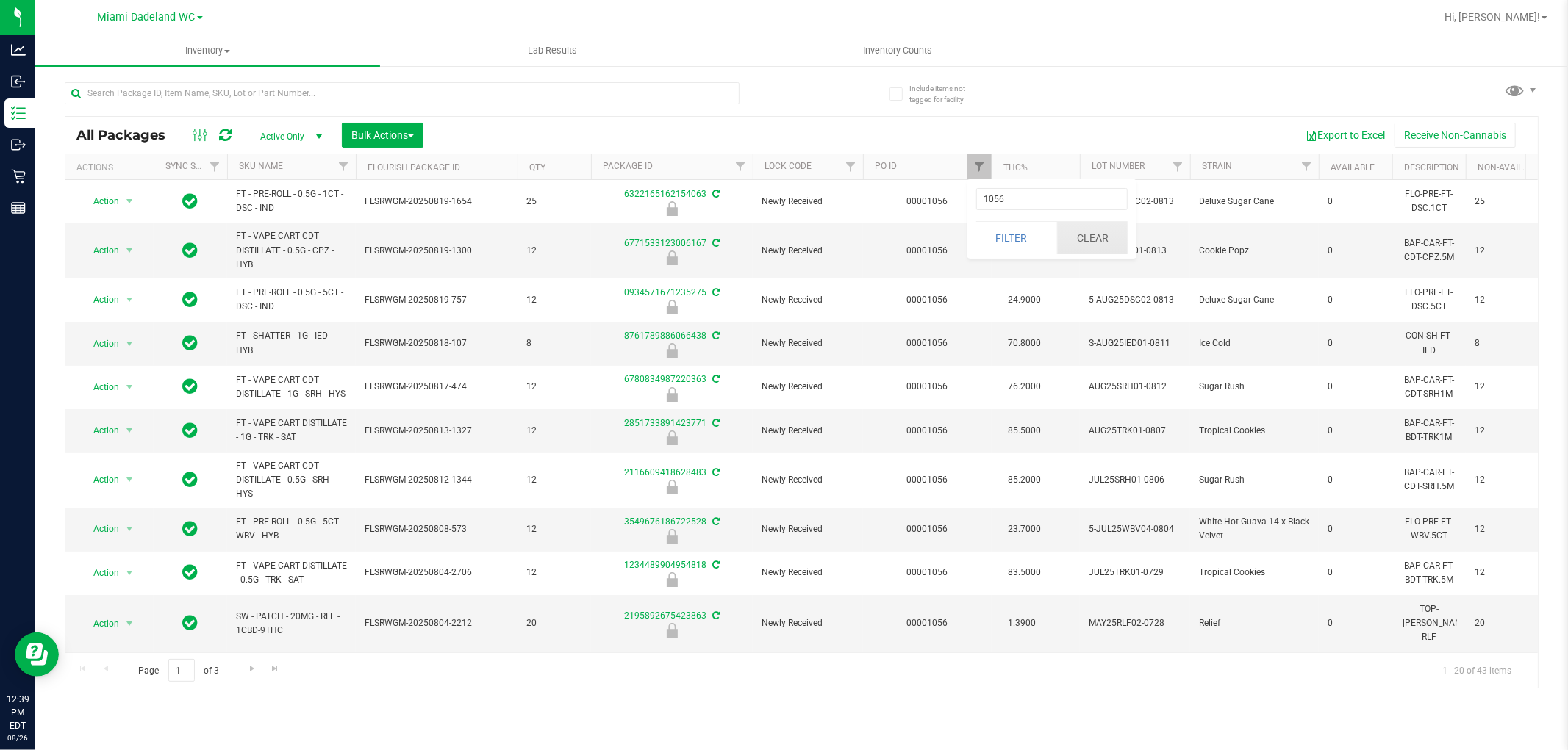
click at [1085, 232] on button "Clear" at bounding box center [1093, 238] width 71 height 33
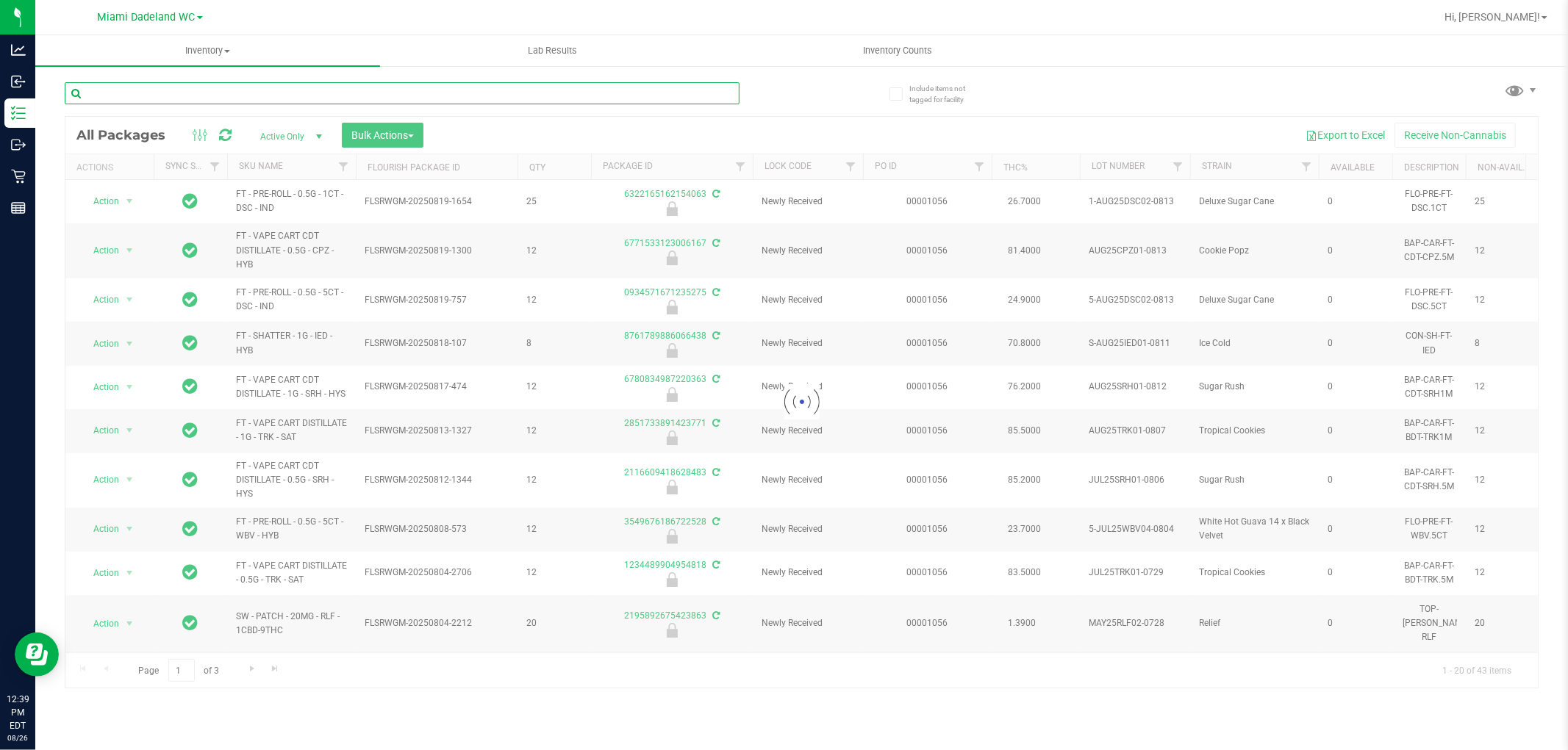
click at [628, 86] on input "text" at bounding box center [402, 93] width 675 height 22
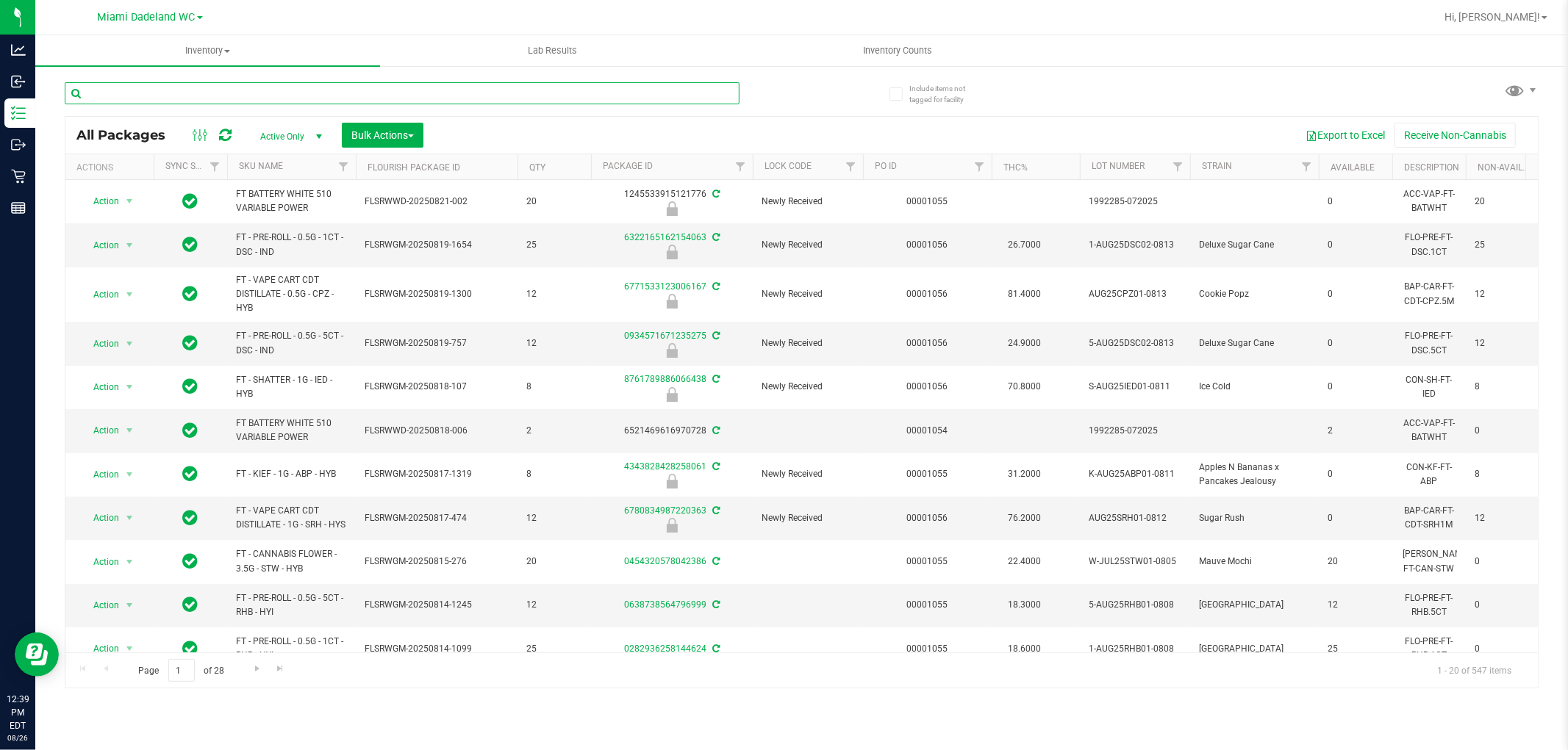
click at [628, 86] on input "text" at bounding box center [402, 93] width 675 height 22
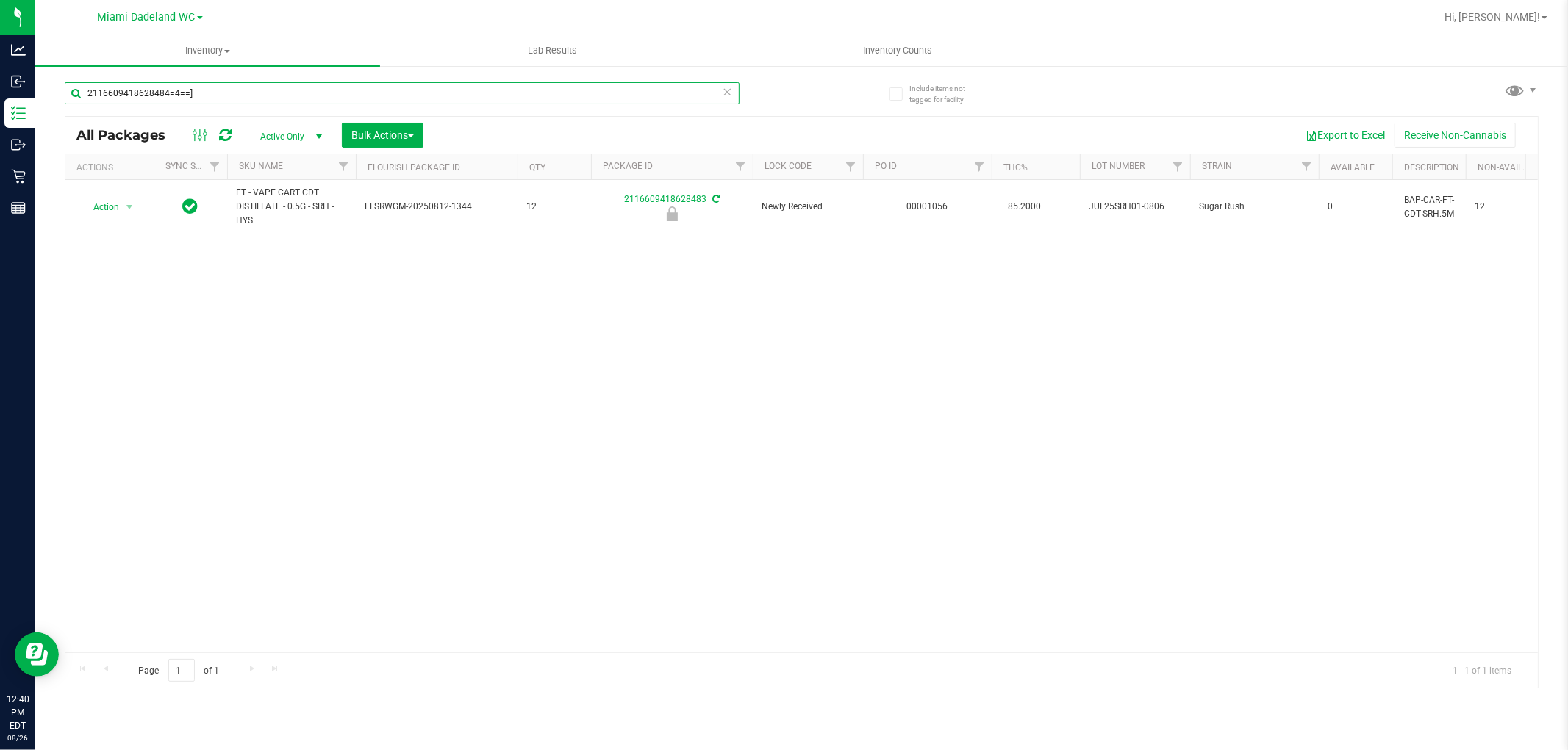
type input "2116609418628484=4==]="
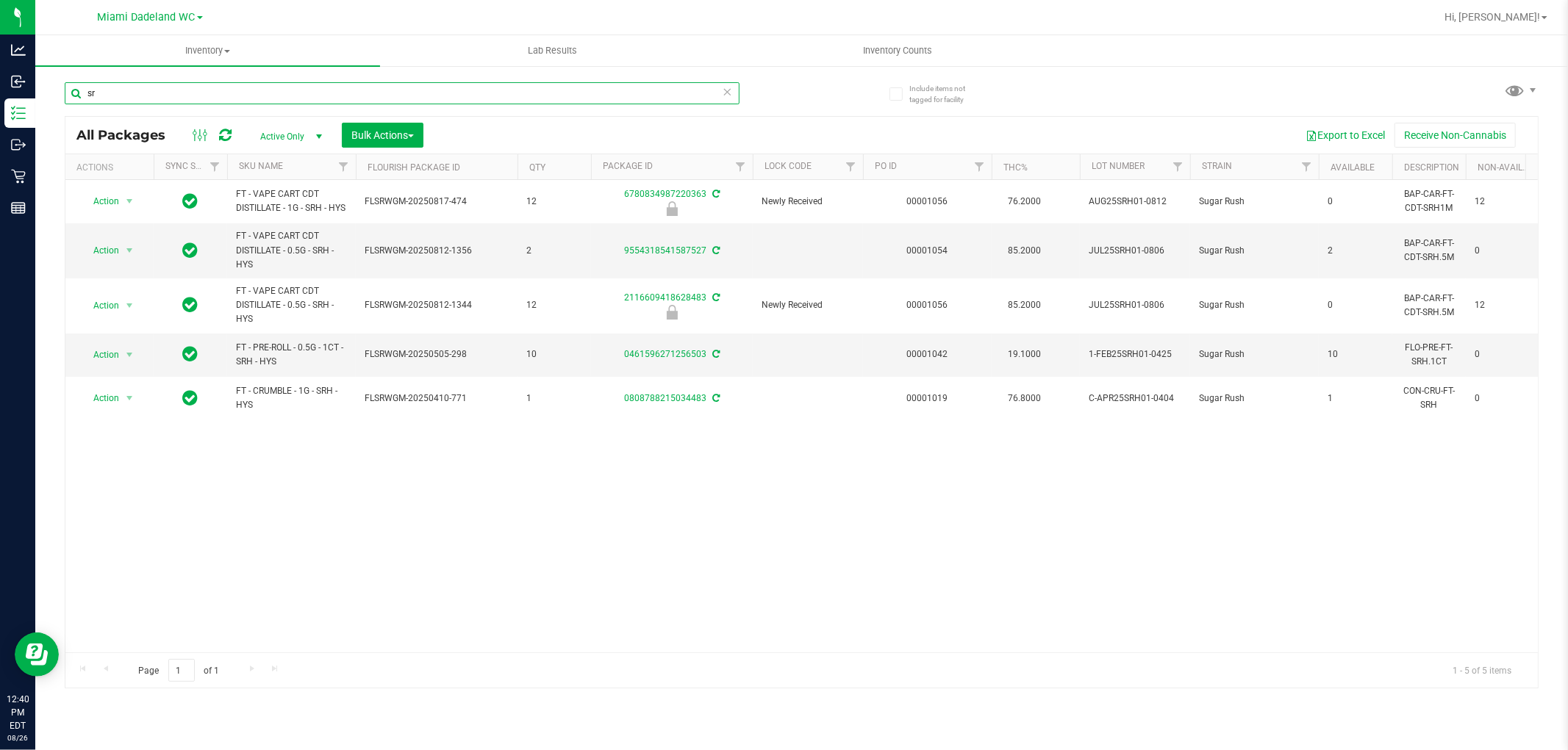
type input "s"
type input "6780834987220363"
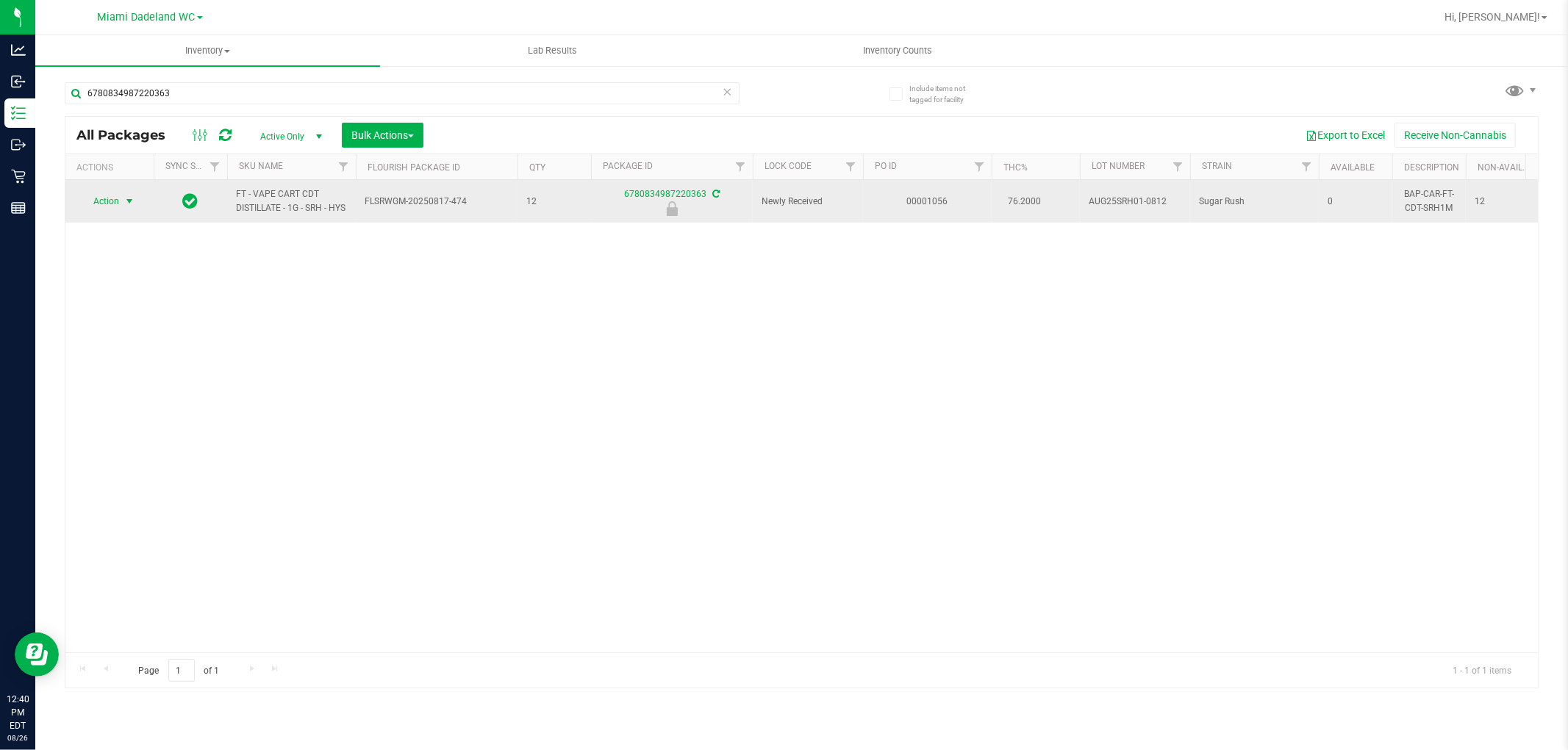
click at [127, 207] on span "select" at bounding box center [129, 201] width 12 height 12
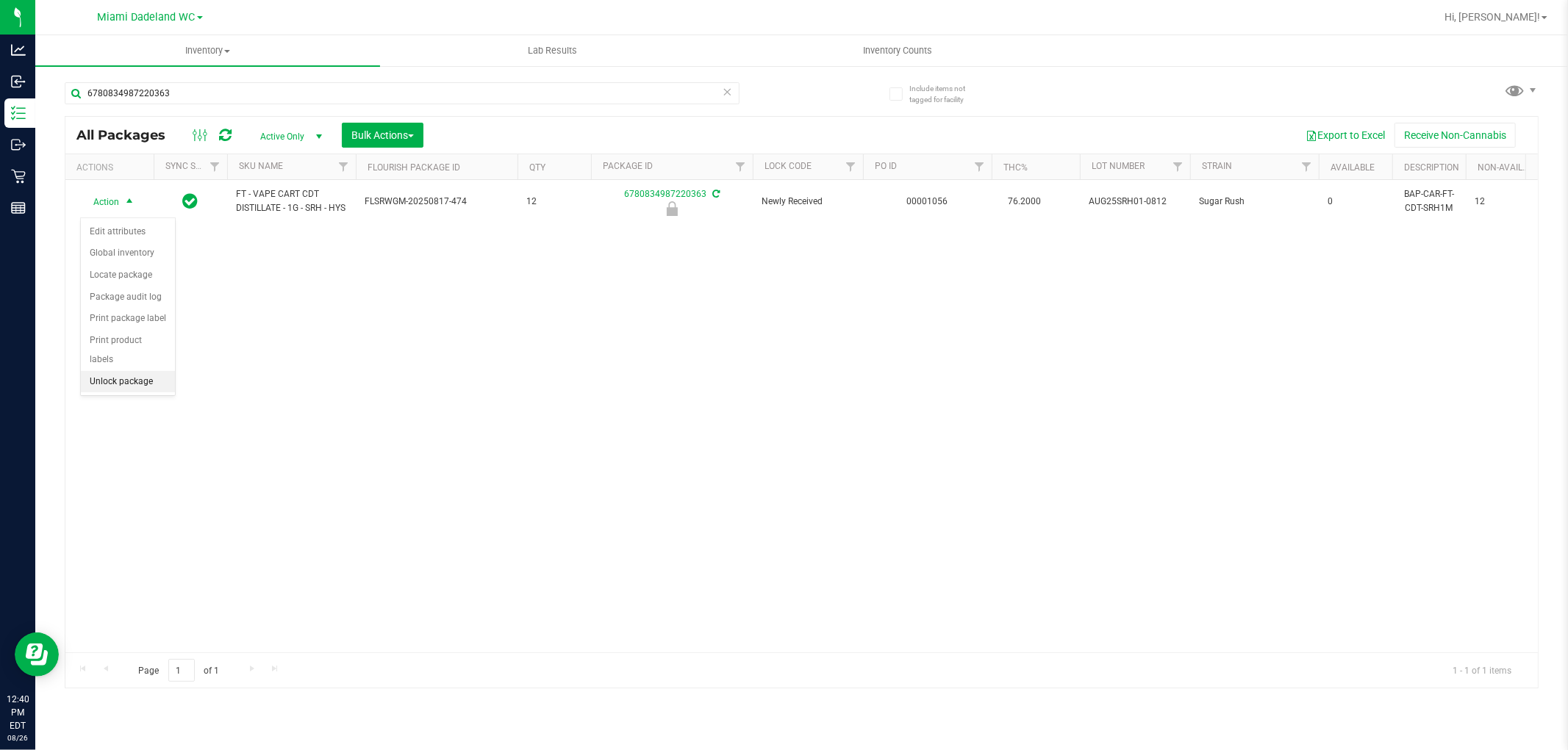
click at [102, 387] on li "Unlock package" at bounding box center [128, 382] width 94 height 22
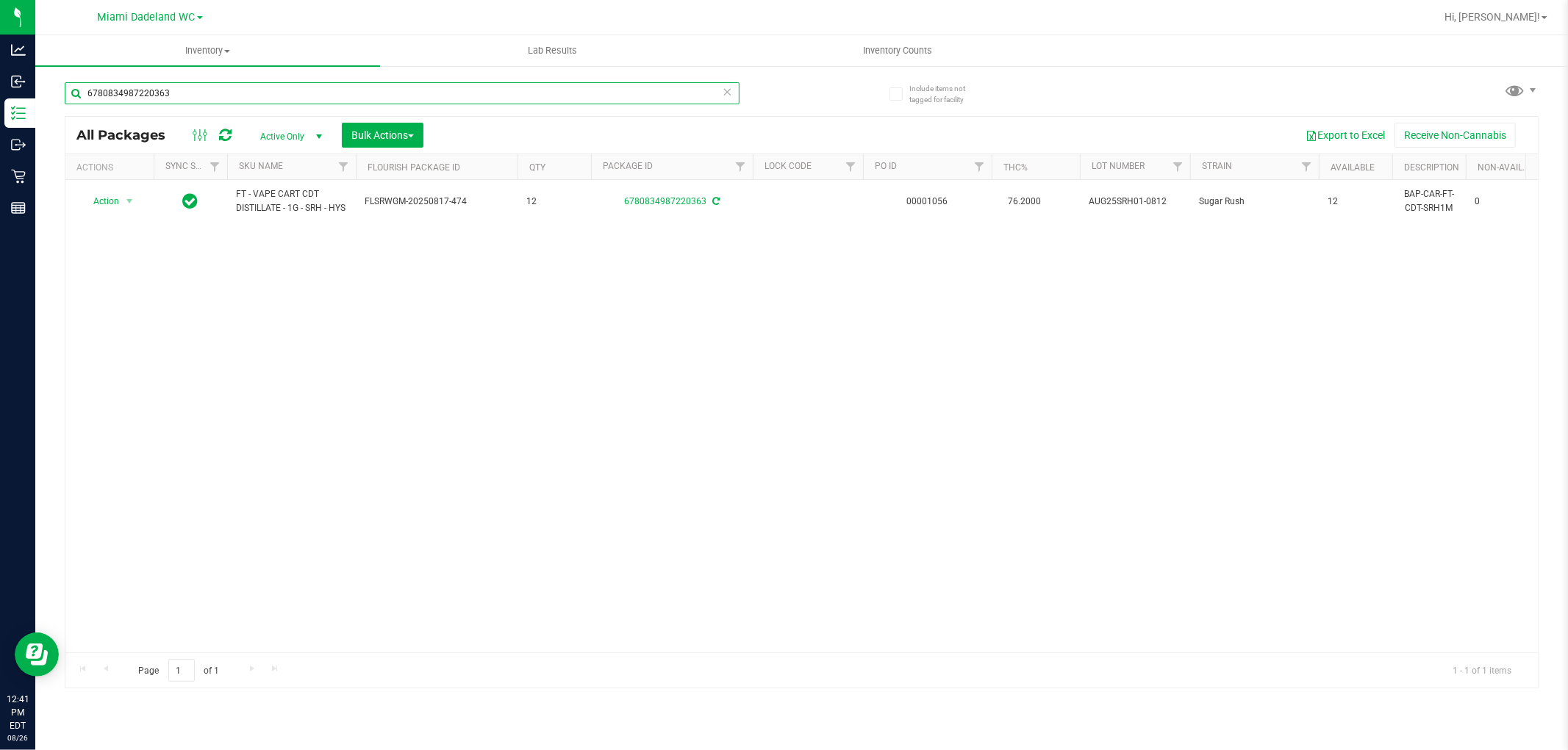
click at [721, 92] on input "6780834987220363" at bounding box center [402, 93] width 675 height 22
click at [729, 92] on icon at bounding box center [727, 91] width 10 height 17
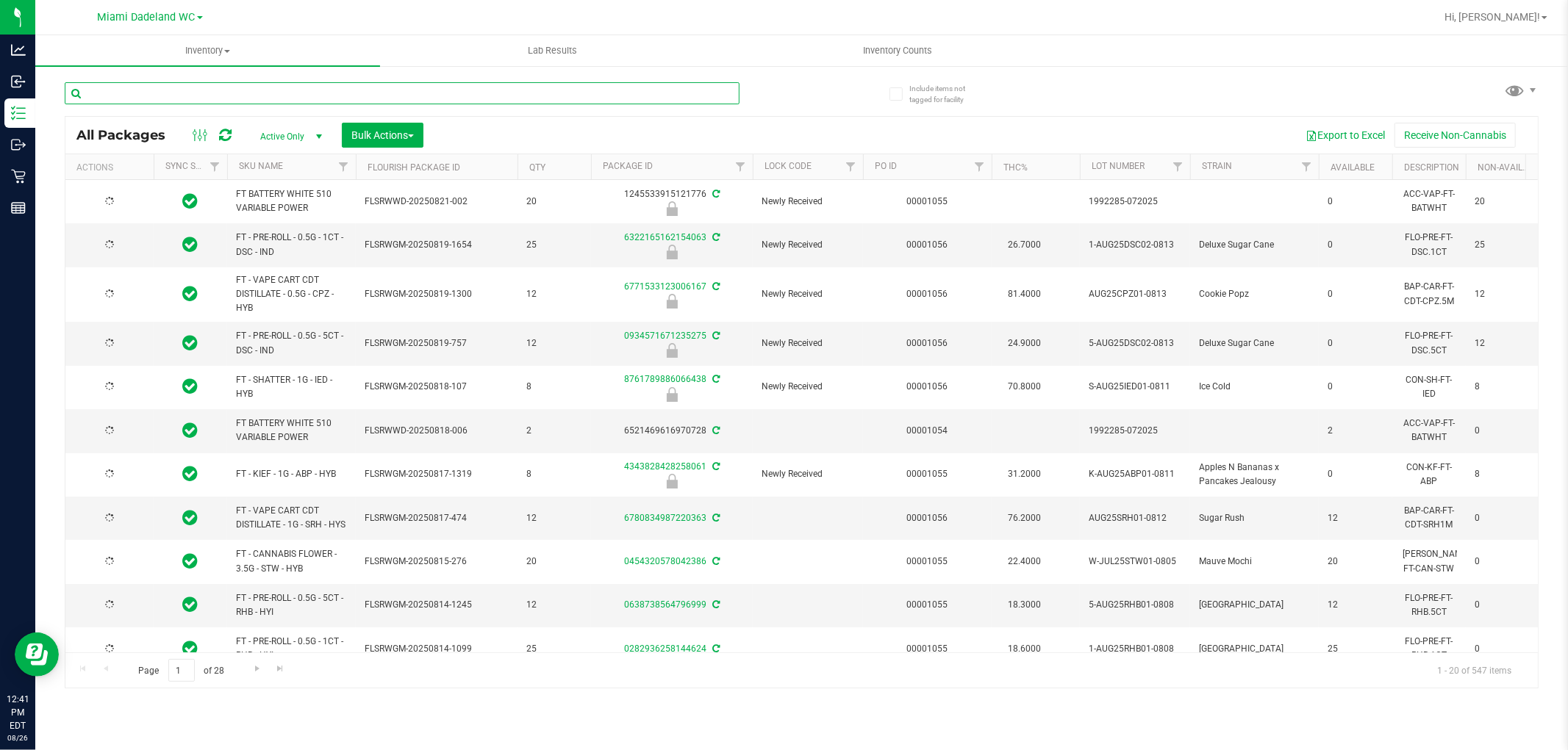
click at [685, 98] on input "text" at bounding box center [402, 93] width 675 height 22
type input "0934571671235275"
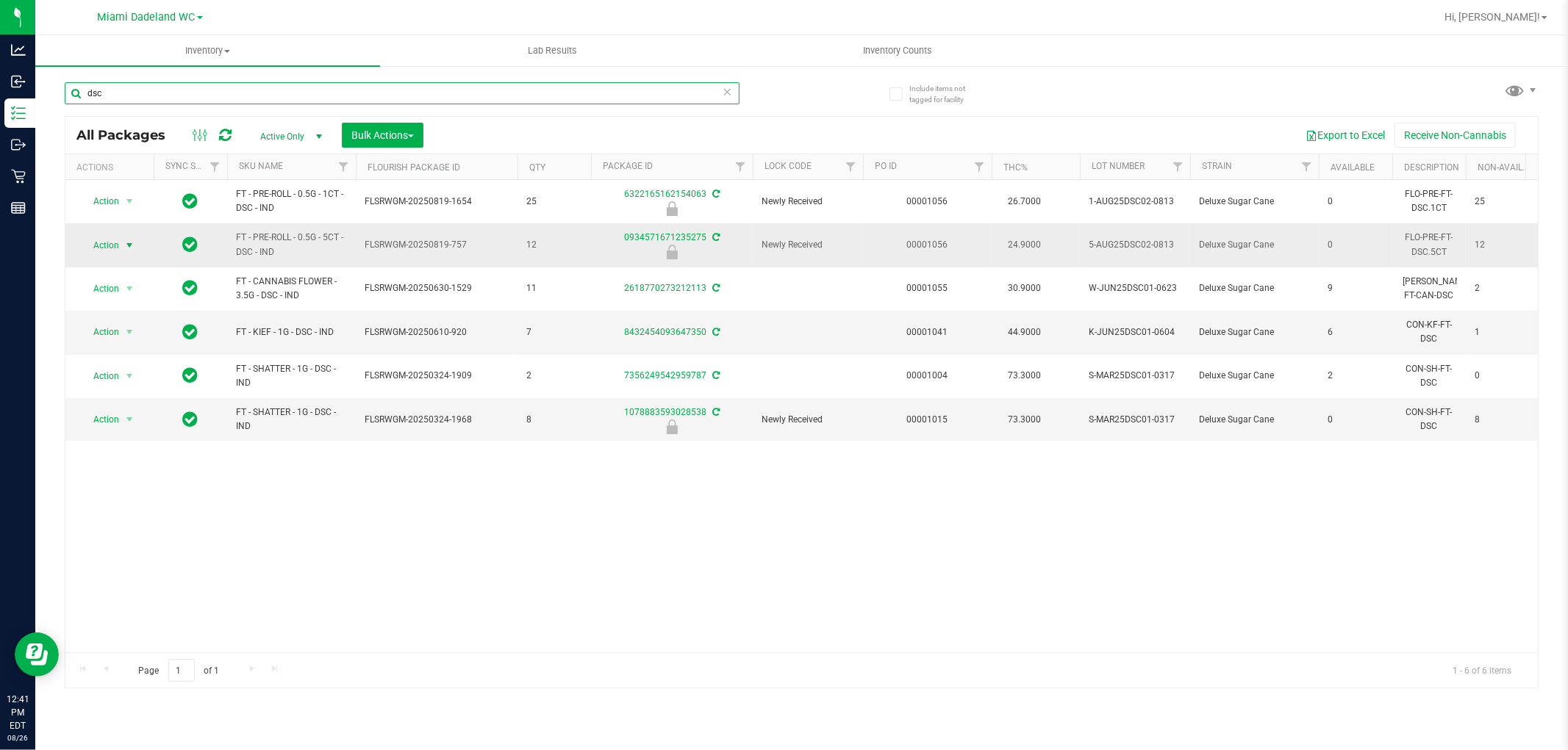
type input "dsc"
click at [127, 245] on span "select" at bounding box center [129, 245] width 12 height 12
click at [114, 420] on li "Unlock package" at bounding box center [128, 420] width 94 height 22
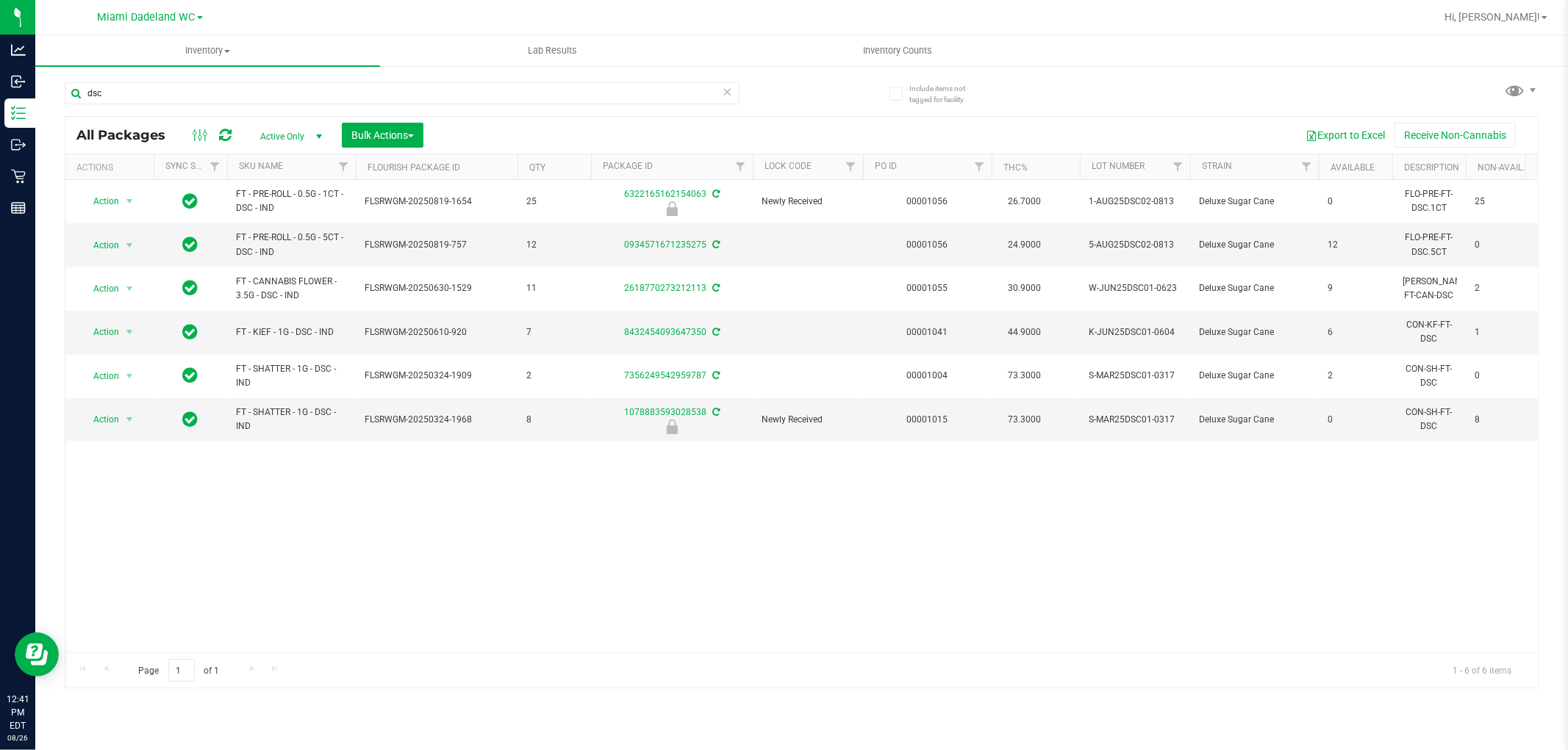
click at [729, 96] on icon at bounding box center [727, 91] width 10 height 17
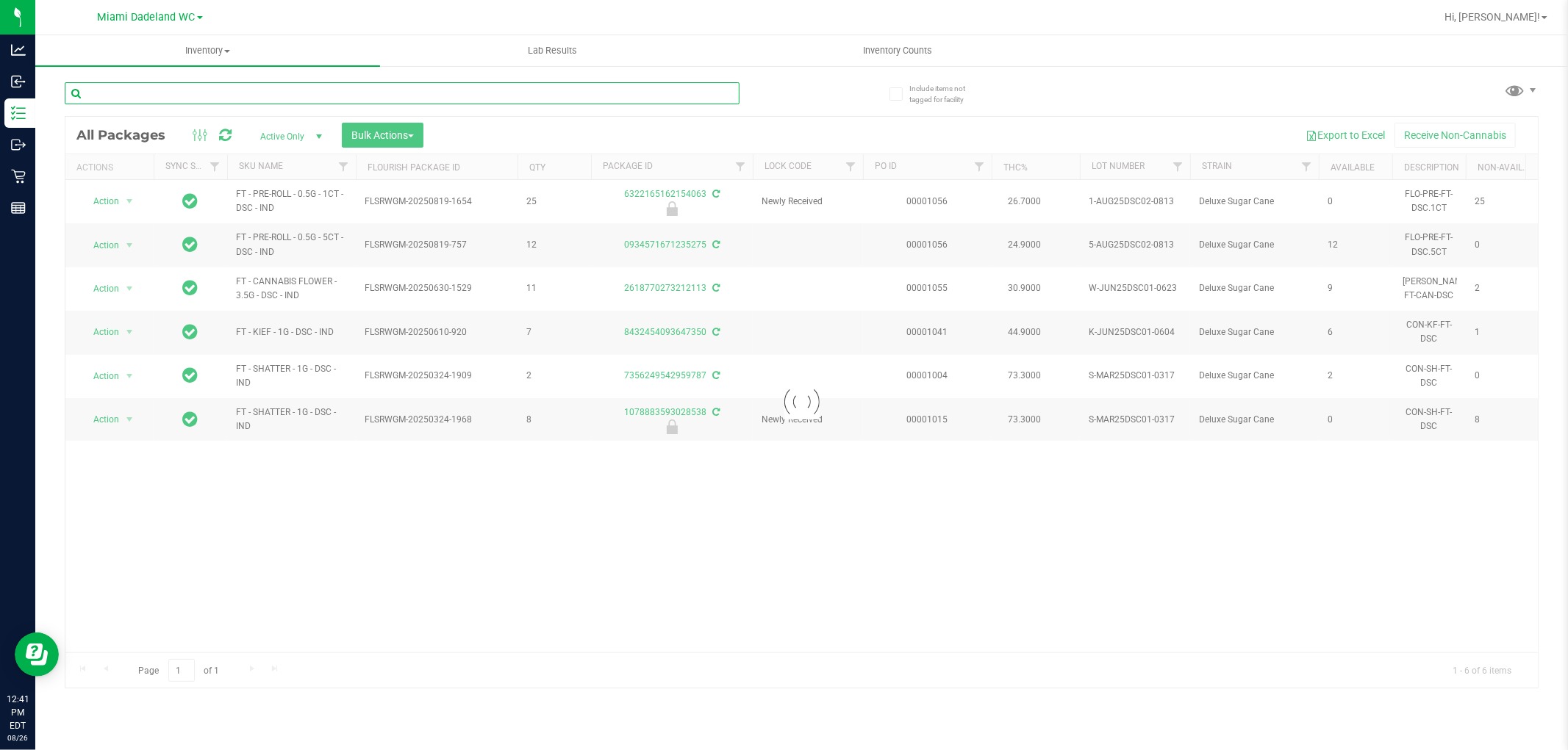
click at [692, 94] on input "text" at bounding box center [402, 93] width 675 height 22
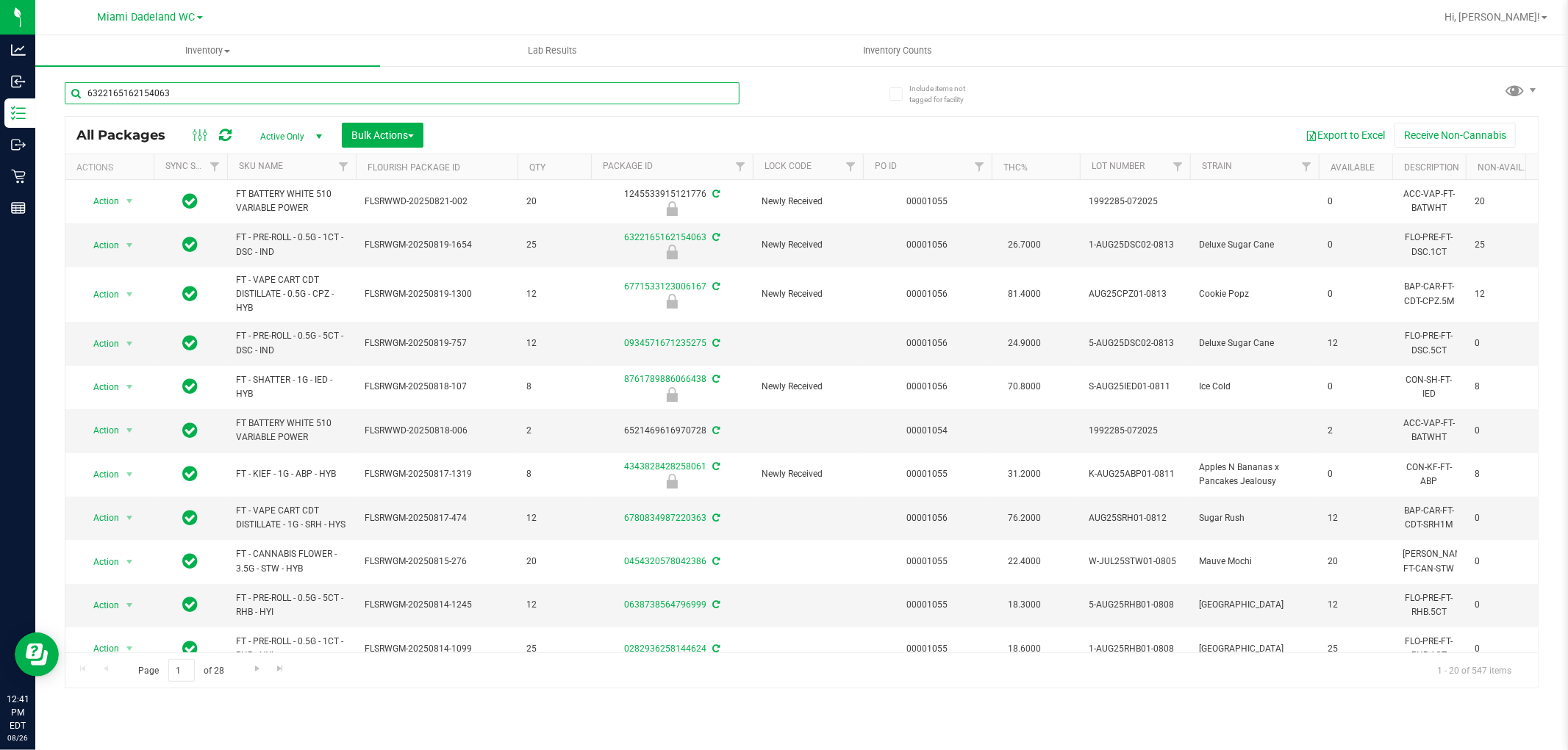
type input "6322165162154063"
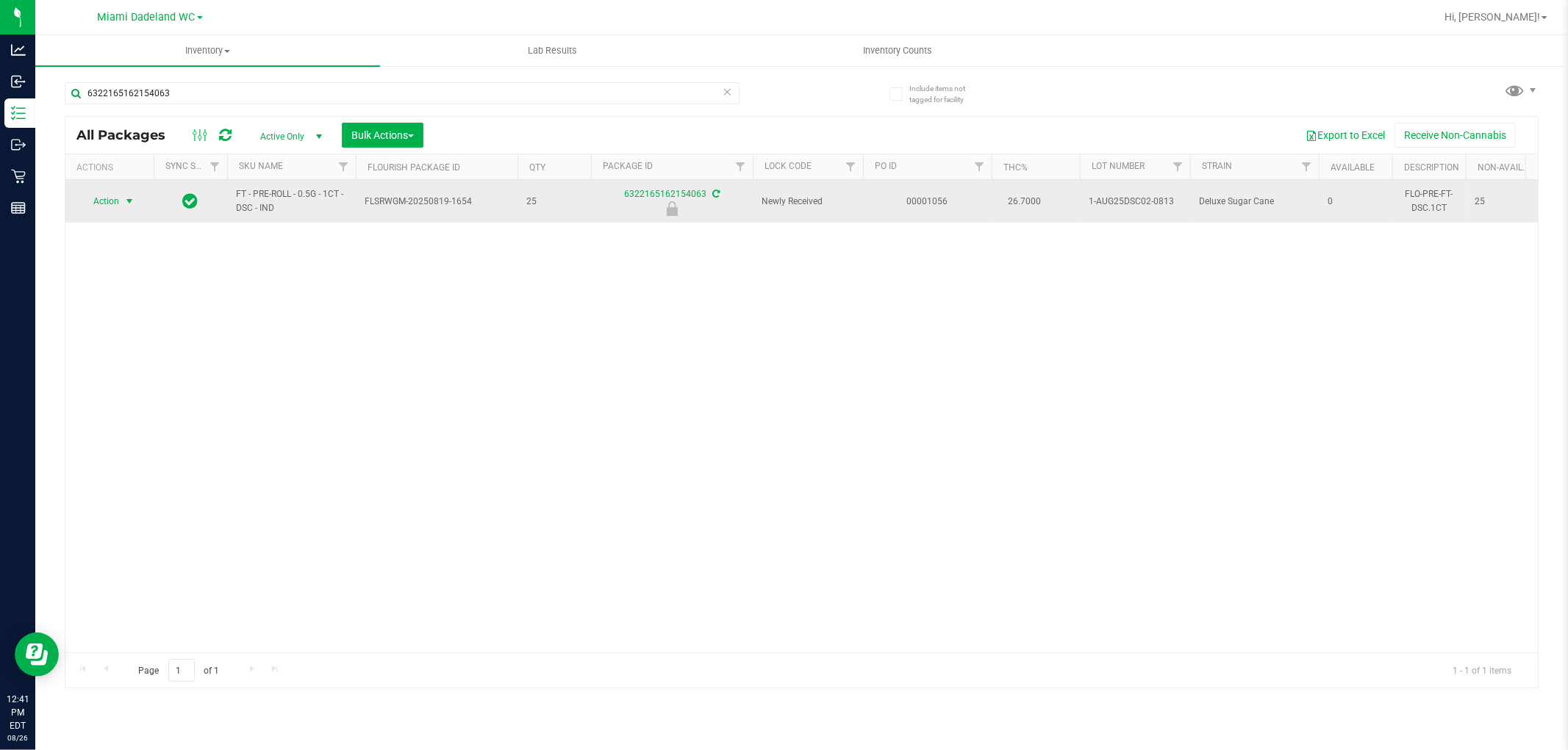
click at [125, 203] on span "select" at bounding box center [129, 201] width 12 height 12
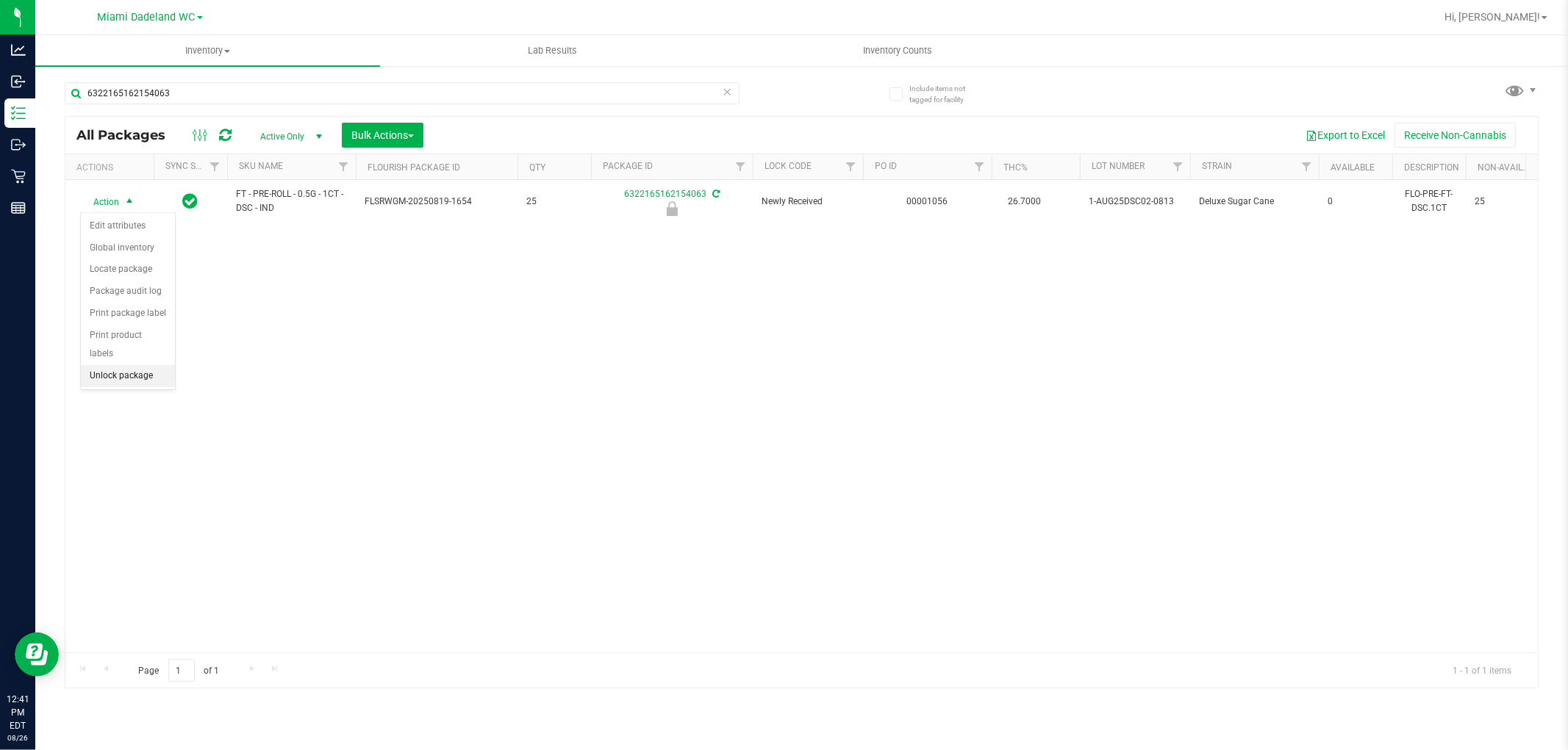
click at [111, 373] on li "Unlock package" at bounding box center [128, 376] width 94 height 22
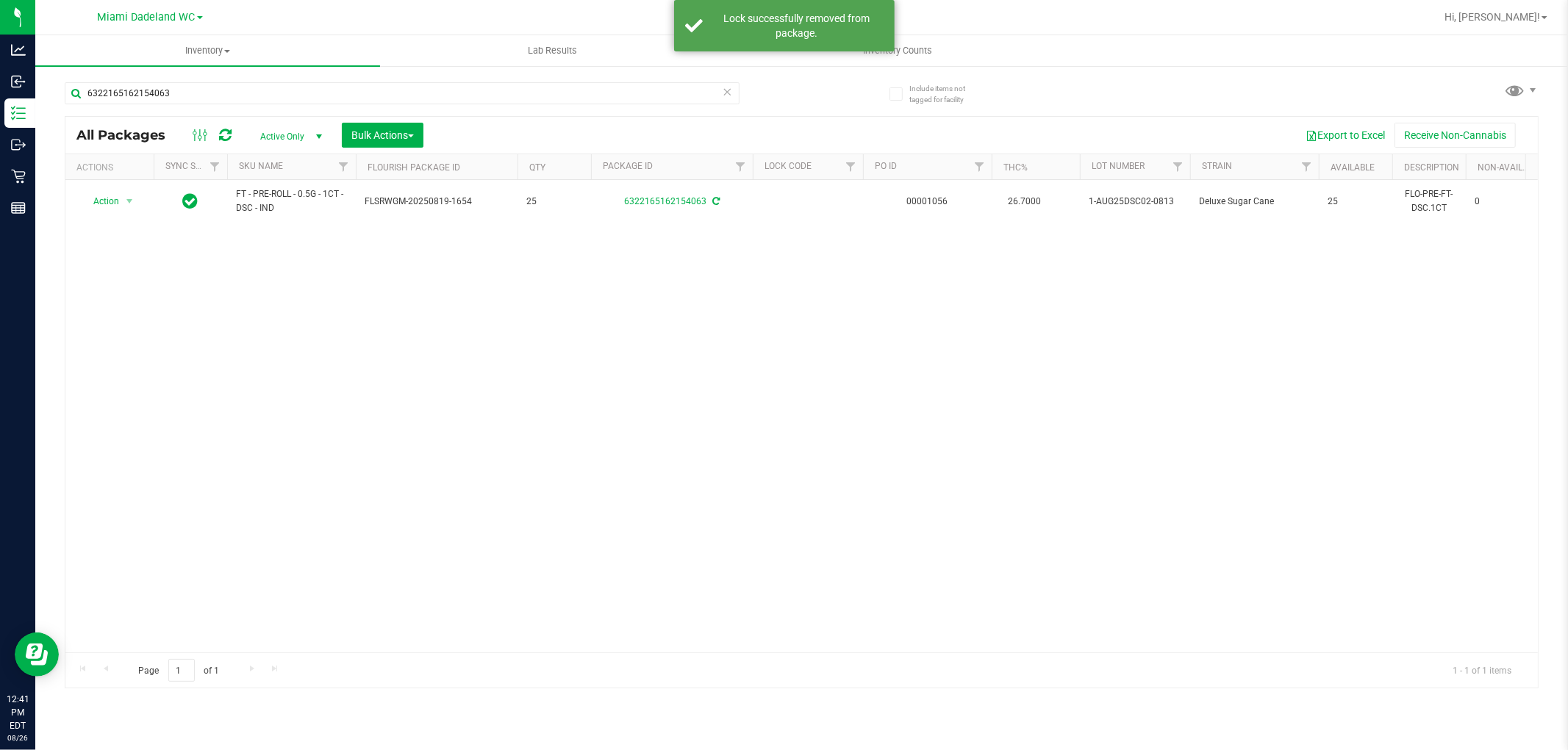
click at [722, 93] on icon at bounding box center [727, 91] width 10 height 17
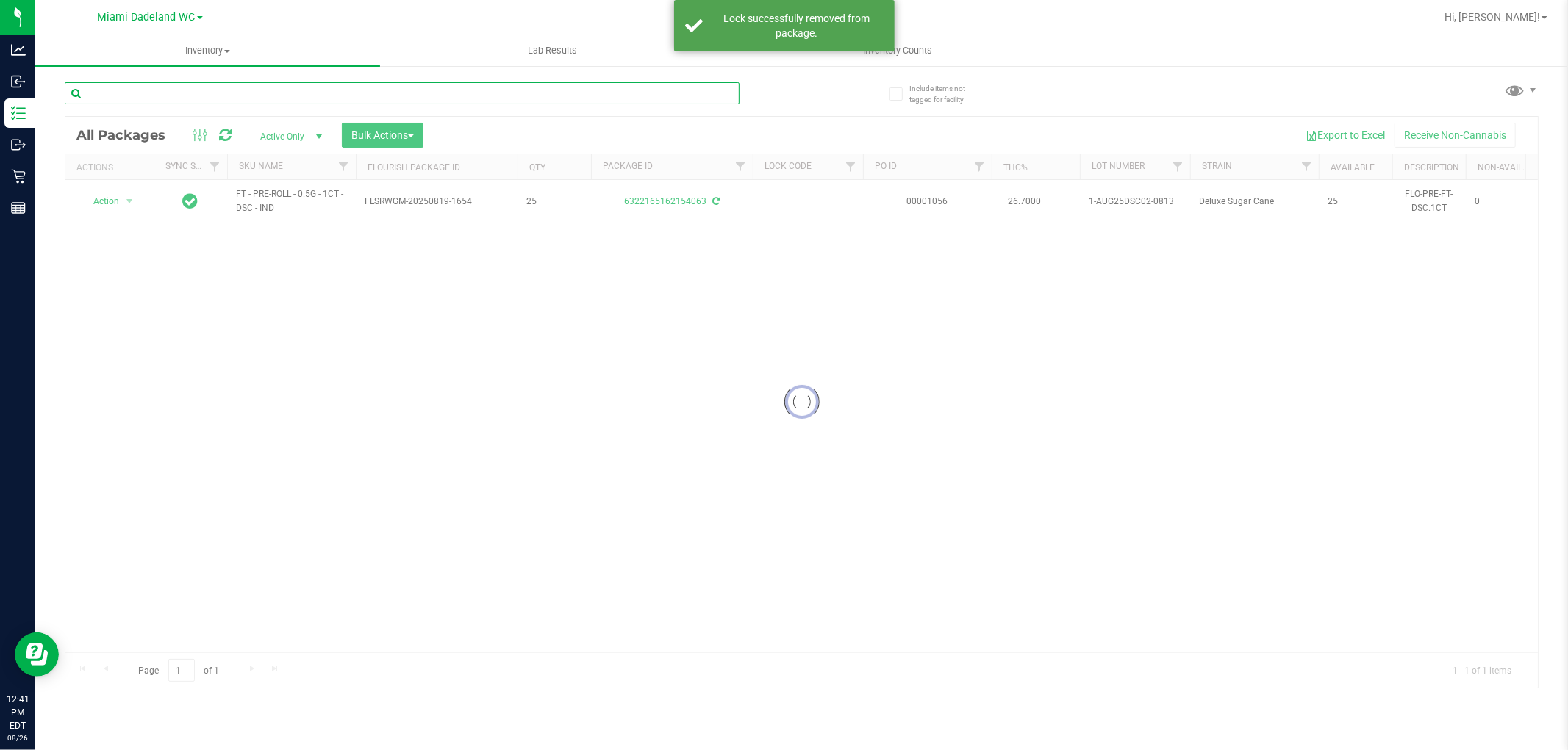
click at [673, 91] on input "text" at bounding box center [402, 93] width 675 height 22
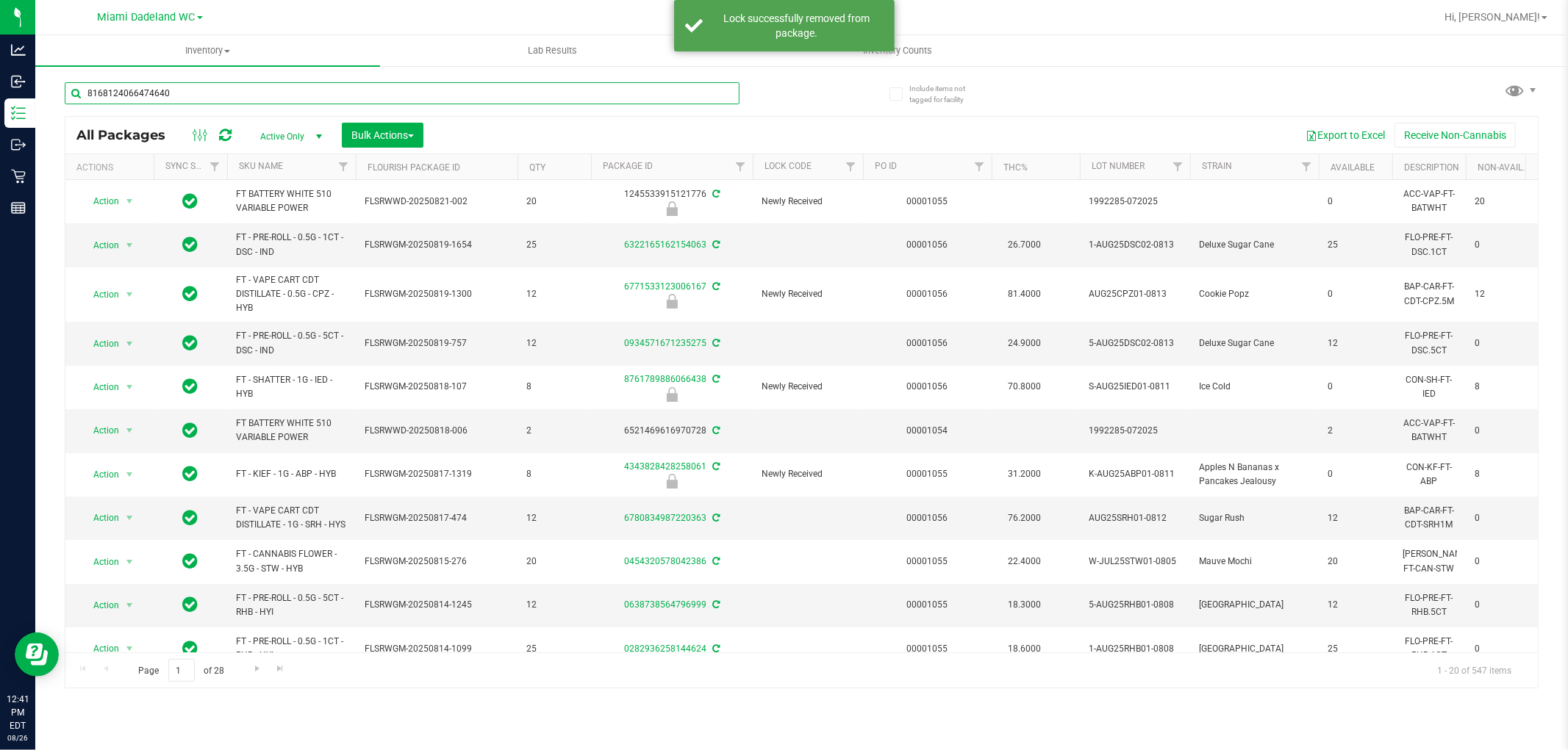
type input "8168124066474640"
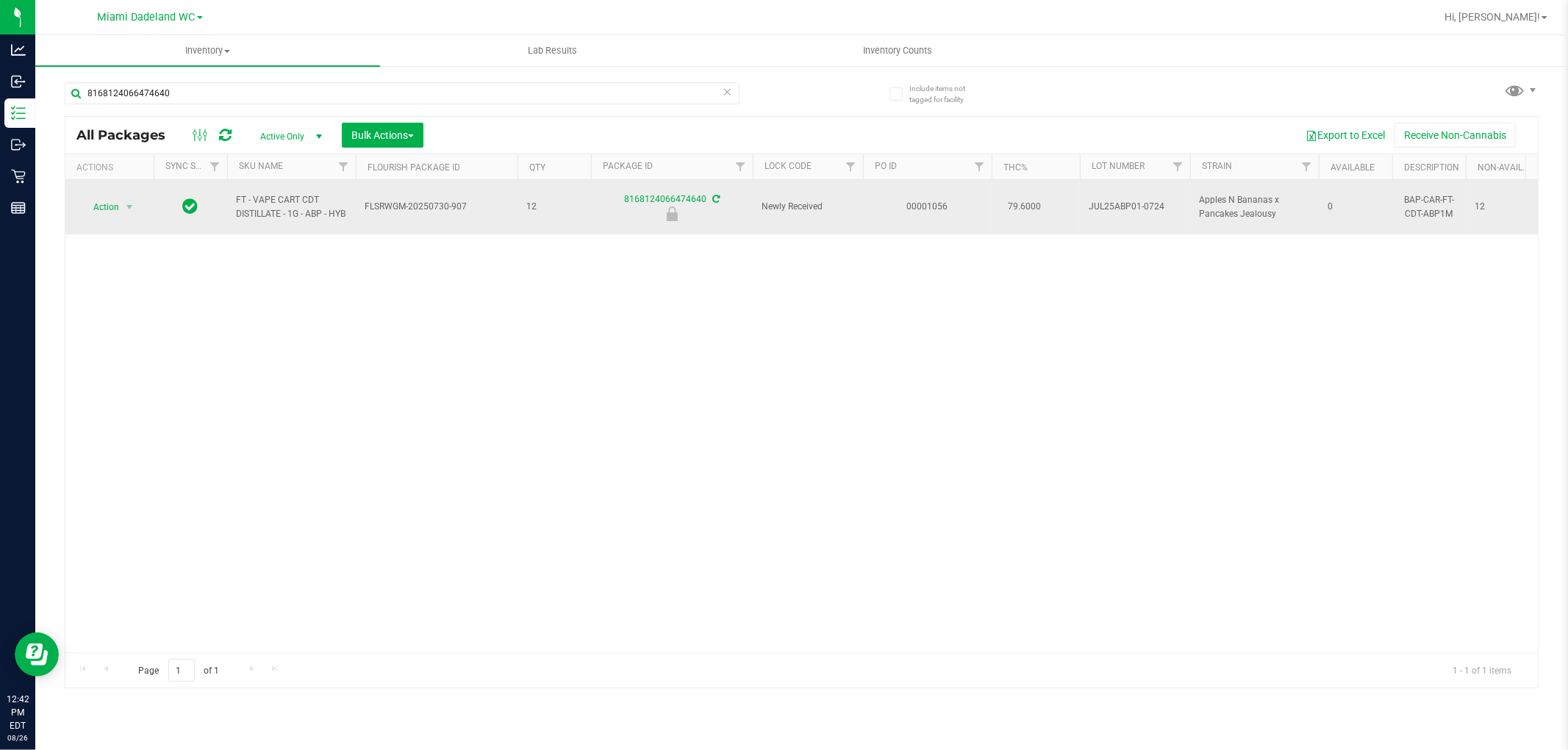
click at [107, 205] on span "Action" at bounding box center [100, 207] width 40 height 21
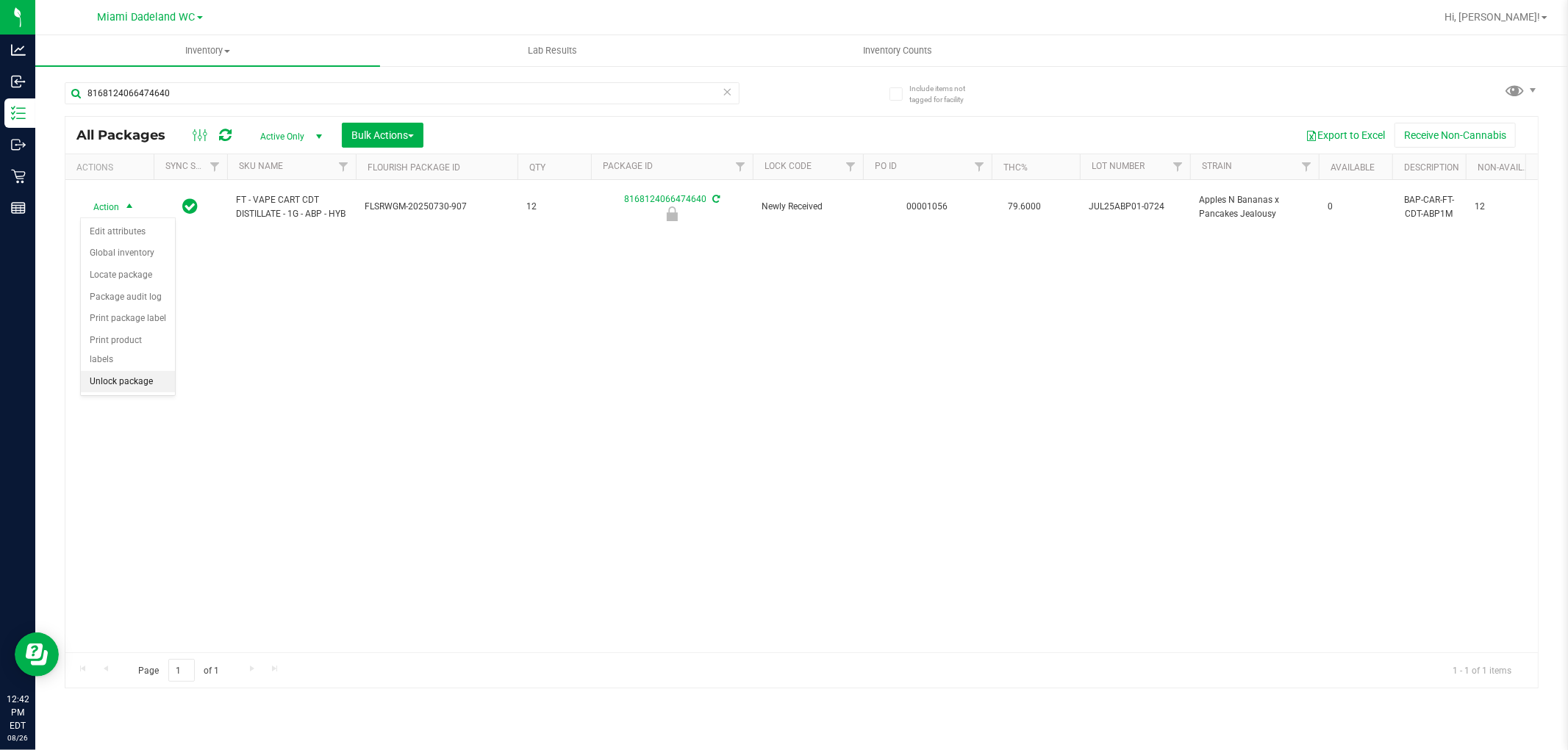
click at [103, 382] on li "Unlock package" at bounding box center [128, 382] width 94 height 22
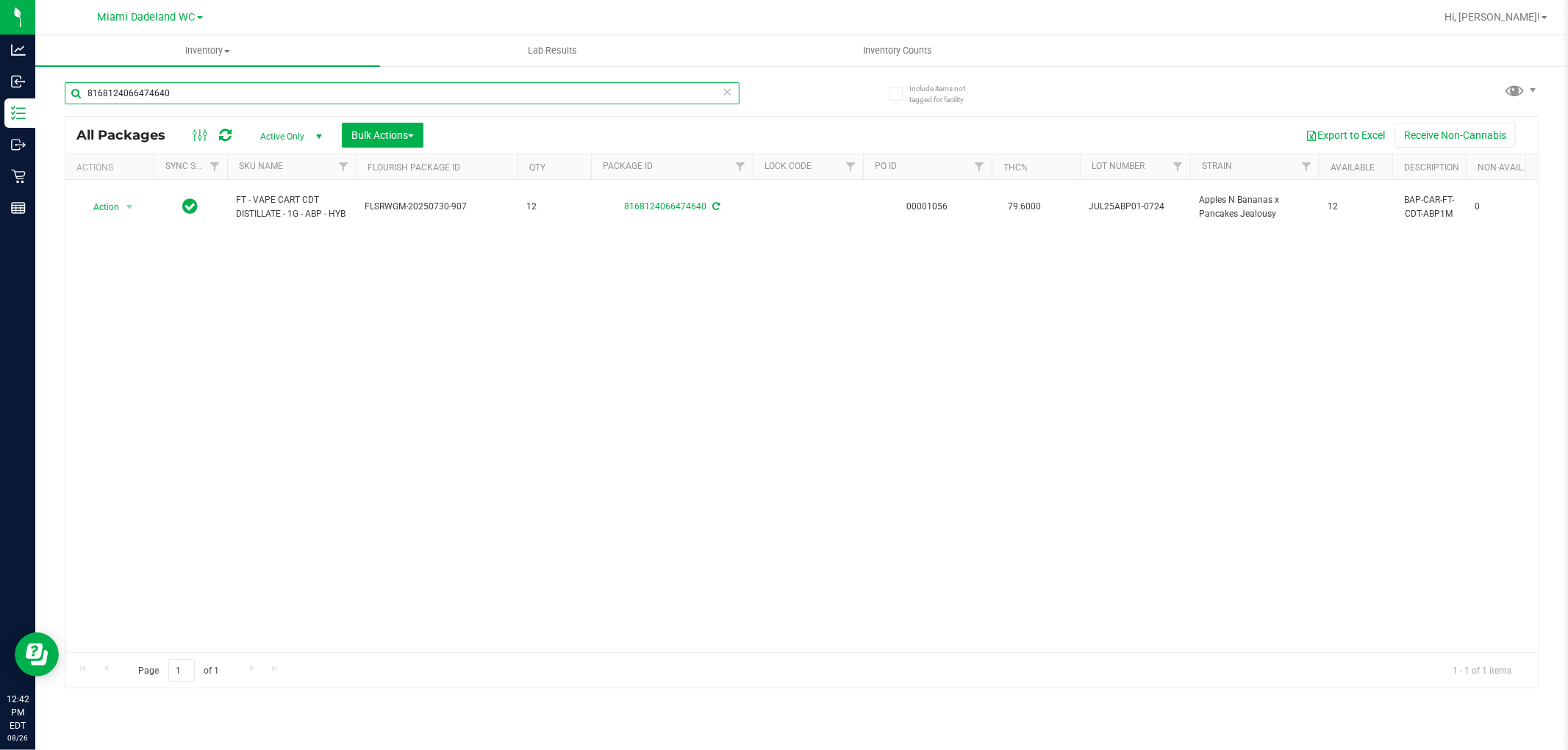
click at [718, 91] on input "8168124066474640" at bounding box center [402, 93] width 675 height 22
click at [726, 96] on icon at bounding box center [727, 91] width 10 height 17
click at [648, 92] on input "text" at bounding box center [402, 93] width 675 height 22
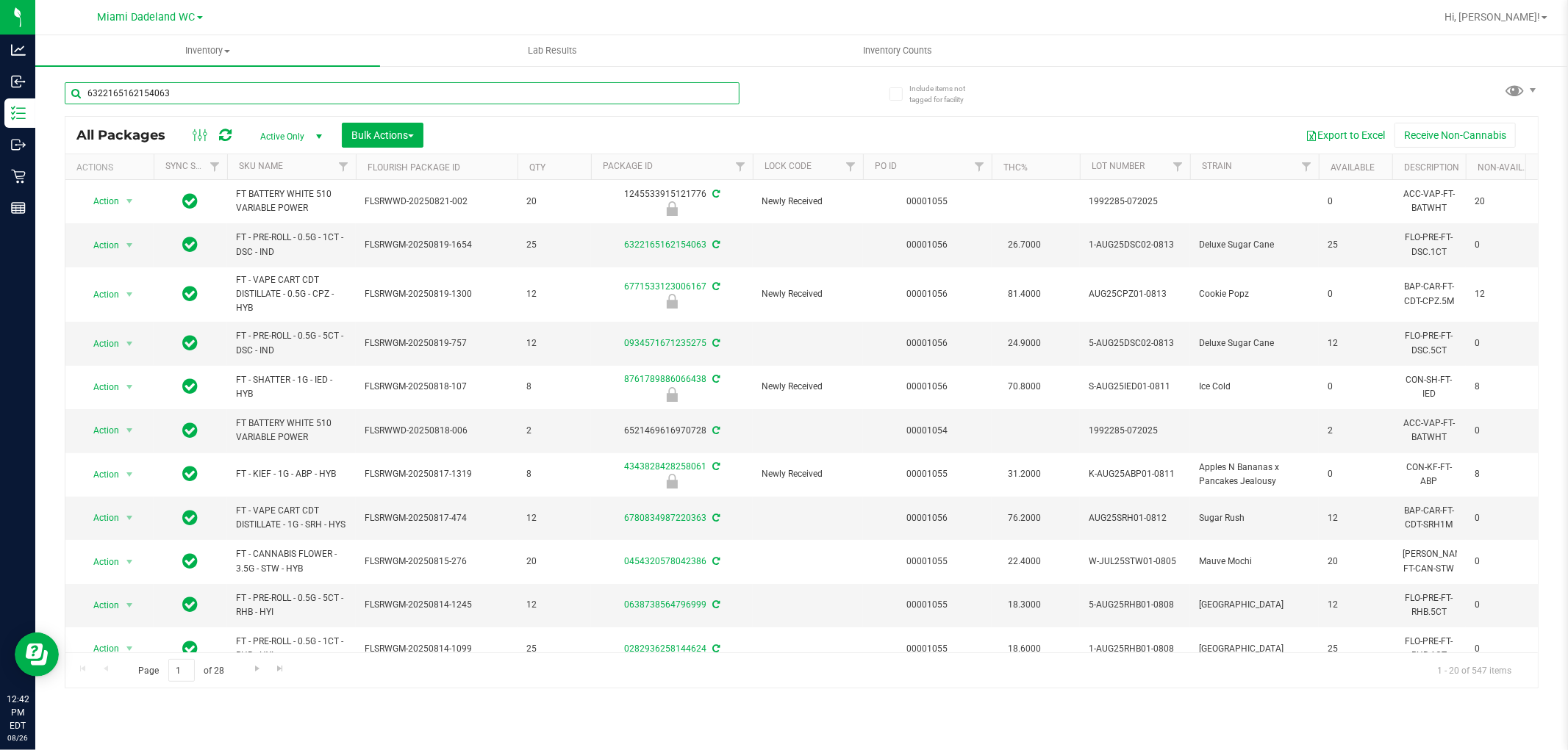
type input "6322165162154063"
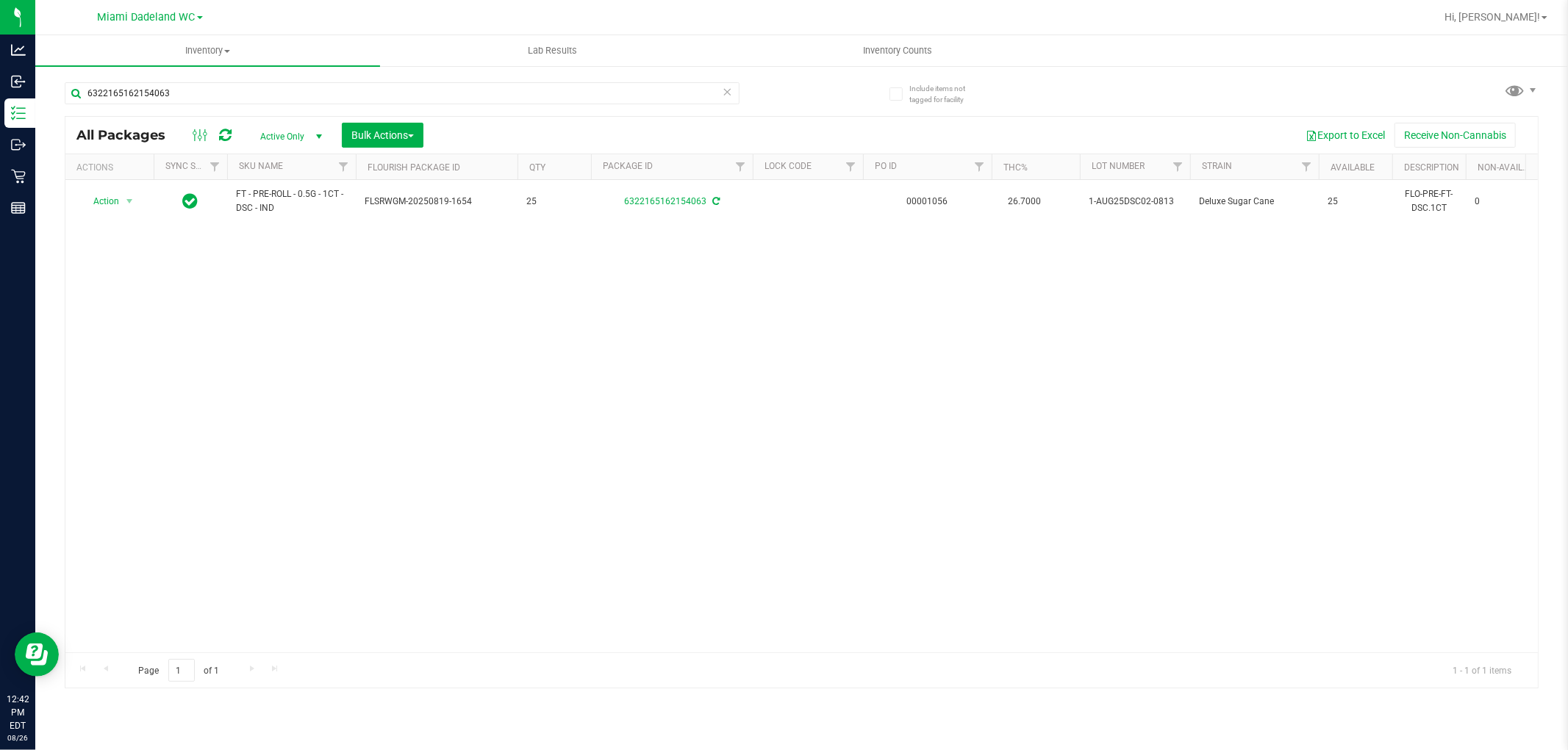
click at [729, 90] on icon at bounding box center [727, 91] width 10 height 17
click at [688, 92] on input "text" at bounding box center [402, 93] width 675 height 22
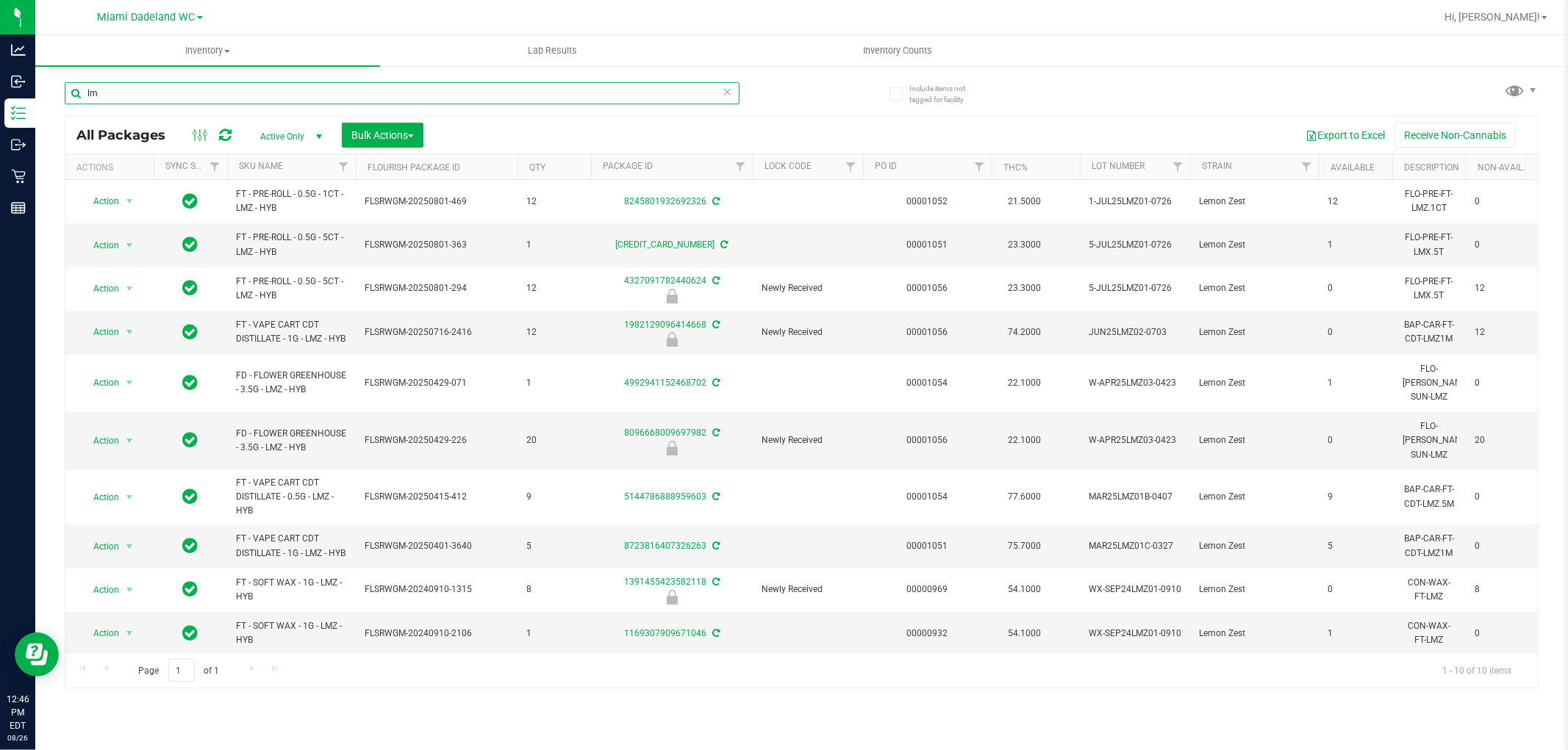
type input "l"
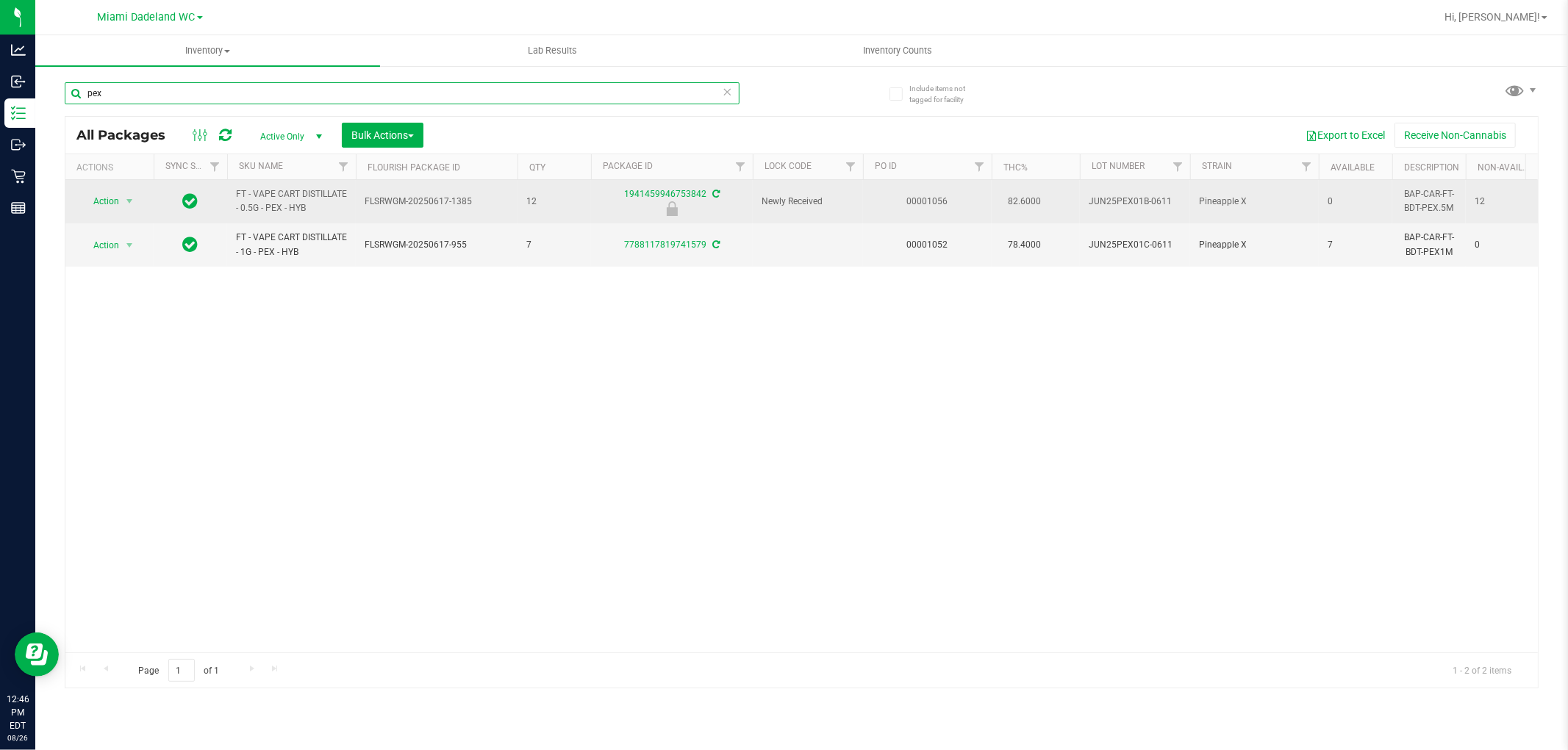
type input "pex"
click at [100, 197] on span "Action" at bounding box center [100, 201] width 40 height 21
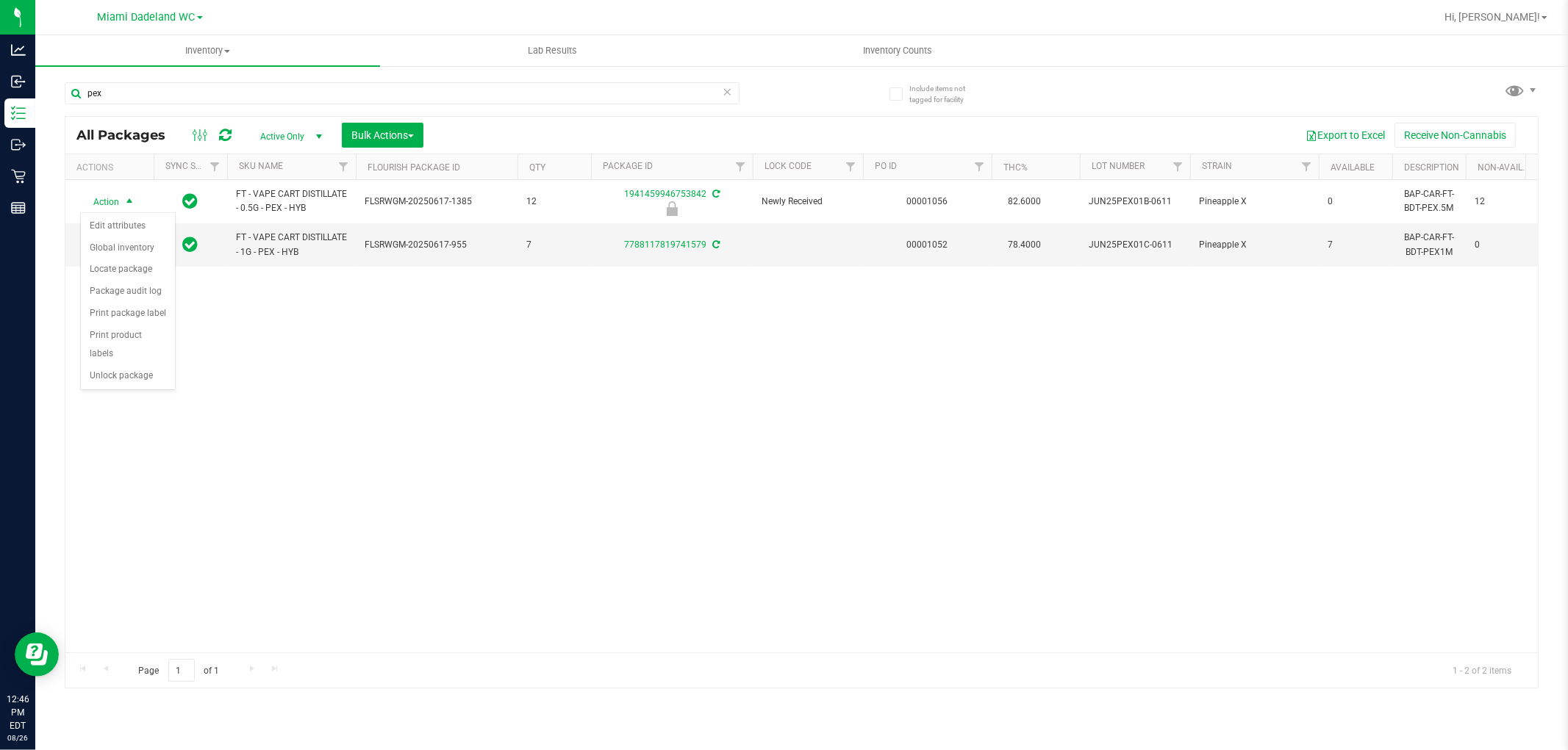
click at [113, 388] on div "Action Edit attributes Global inventory Locate package Package audit log Print …" at bounding box center [127, 301] width 95 height 178
click at [116, 383] on li "Unlock package" at bounding box center [128, 376] width 94 height 22
